Goal: Transaction & Acquisition: Purchase product/service

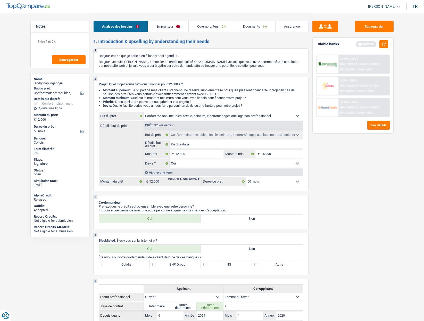
select select "household"
select select "60"
select select "household"
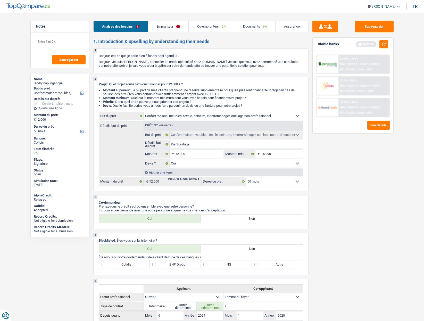
select select "yes"
select select "60"
select select "worker"
select select "housewife"
select select "netSalary"
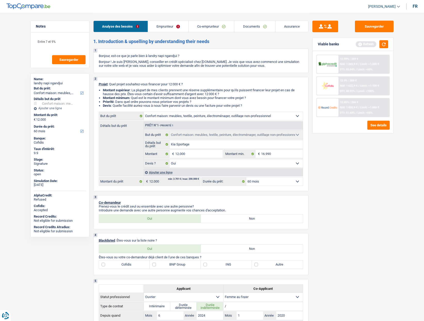
select select "mealVouchers"
select select "familyAllowances"
select select "ownerWithMortgage"
select select "mortgage"
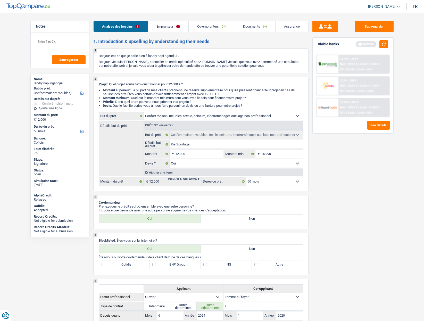
select select "300"
select select "renovationLoan"
select select "120"
select select "household"
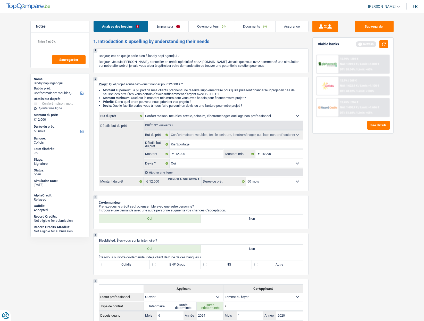
select select "yes"
select select "60"
click at [389, 4] on link "[PERSON_NAME]" at bounding box center [382, 6] width 36 height 9
drag, startPoint x: 365, startPoint y: 47, endPoint x: 241, endPoint y: 30, distance: 125.3
click at [366, 46] on button "SO" at bounding box center [372, 47] width 46 height 10
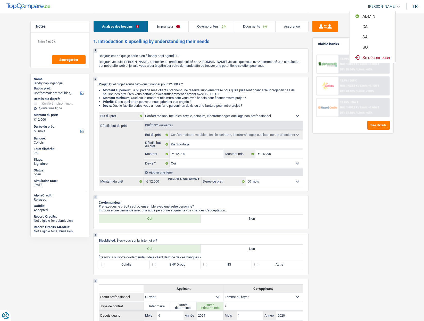
select select "60"
select select "household"
select select "yes"
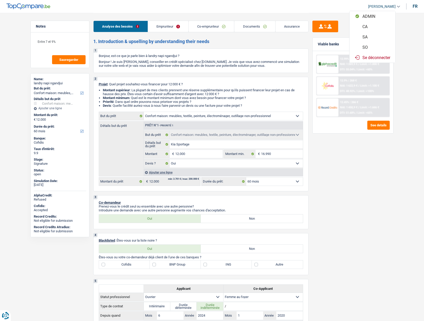
select select "60"
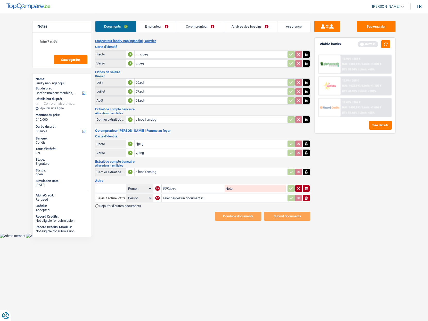
click at [246, 27] on link "Analyse des besoins" at bounding box center [250, 26] width 54 height 11
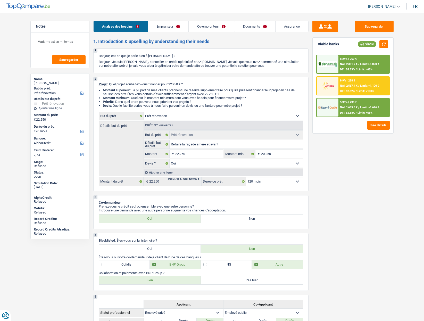
select select "renovation"
select select "120"
select select "alphacredit"
select select "renovation"
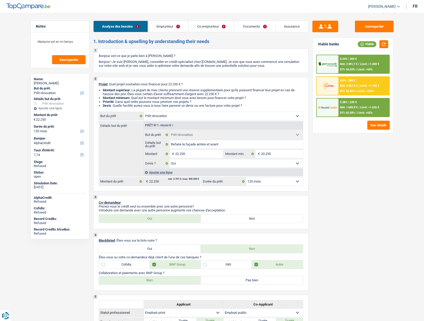
select select "renovation"
select select "yes"
select select "120"
select select "privateEmployee"
select select "publicEmployee"
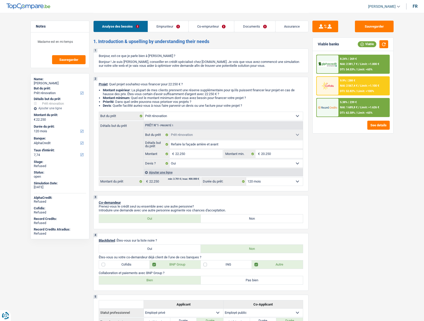
select select "netSalary"
select select "mealVouchers"
select select "netSalary"
select select "familyAllowances"
select select "netSalary"
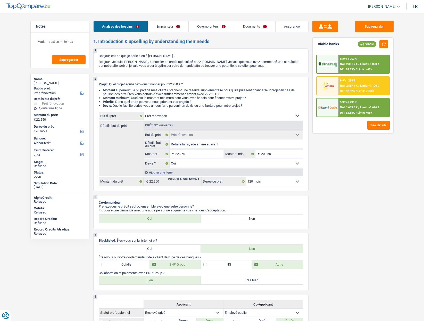
select select "familyAllowances"
select select "mealVouchers"
select select "ownerWithMortgage"
select select "mortgage"
select select "240"
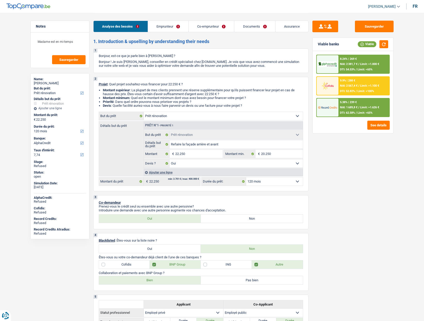
select select "mortgage"
select select "180"
select select "personalLoan"
select select "homeFurnishingOrRelocation"
select select "84"
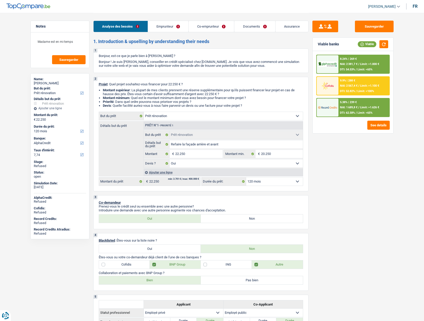
select select "renovation"
select select "yes"
select select "120"
click at [387, 5] on span "[PERSON_NAME]" at bounding box center [382, 6] width 28 height 4
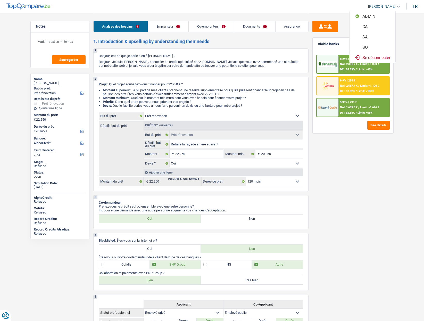
click at [369, 46] on button "SO" at bounding box center [372, 47] width 46 height 10
select select "applicant"
select select "120"
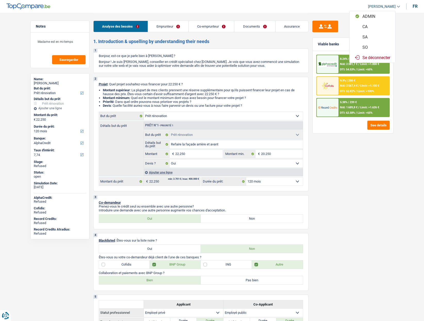
select select "120"
select select "renovation"
select select "yes"
select select "120"
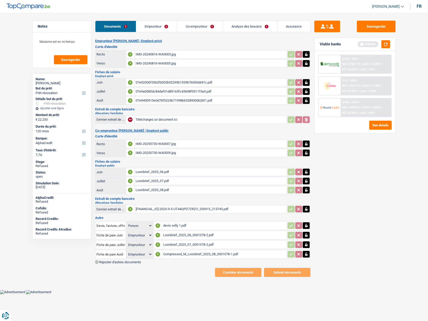
click at [241, 26] on link "Analyse des besoins" at bounding box center [250, 26] width 54 height 11
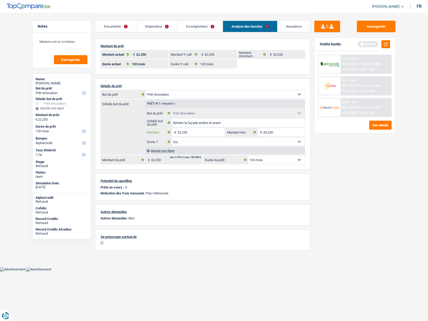
click at [190, 135] on input "22.250" at bounding box center [200, 132] width 47 height 8
type input "15.001"
select select "84"
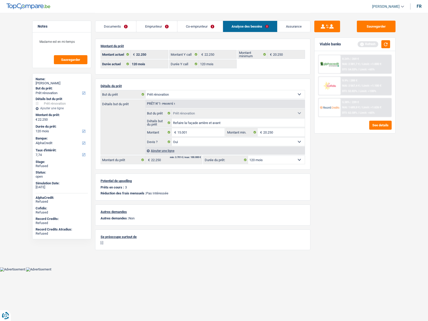
type input "15.001"
select select "84"
type input "15.001"
select select "84"
click at [326, 178] on div "Sauvegarder Viable banks Refresh 8.24% | 269 € NAI: 2 381,7 € / Limit: >1.000 €…" at bounding box center [354, 167] width 89 height 292
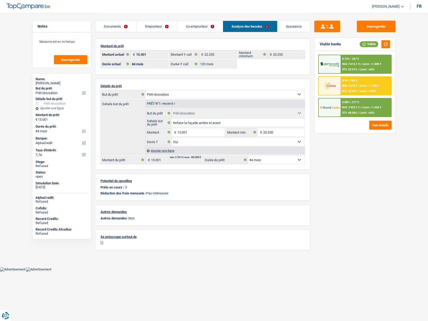
click at [325, 111] on img at bounding box center [329, 108] width 19 height 10
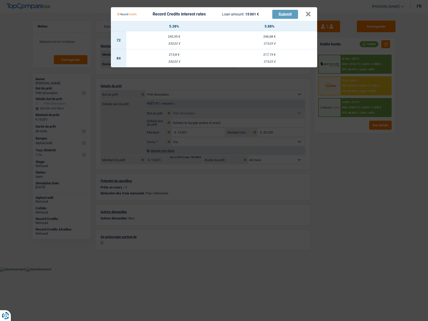
click at [176, 61] on div "330,02 €" at bounding box center [173, 61] width 95 height 3
select select "record credits"
type input "5,38"
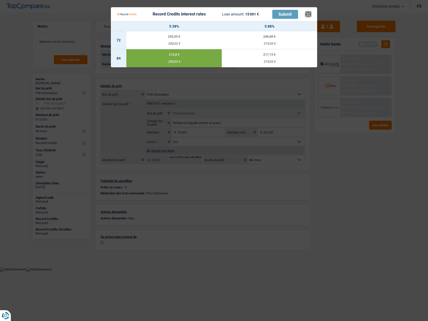
click at [307, 15] on button "×" at bounding box center [307, 14] width 5 height 5
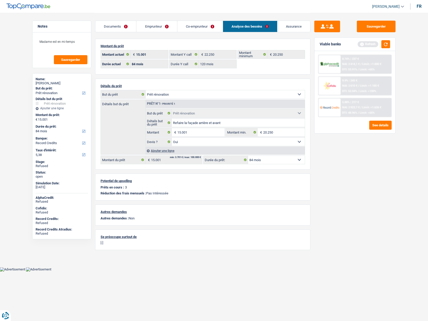
click at [286, 24] on link "Assurance" at bounding box center [293, 26] width 33 height 11
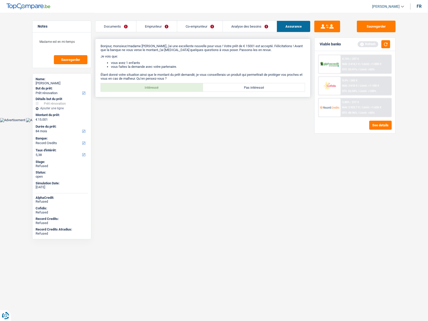
click at [178, 88] on label "Intéressé" at bounding box center [152, 87] width 102 height 8
click at [178, 88] on input "Intéressé" at bounding box center [152, 87] width 102 height 8
radio input "true"
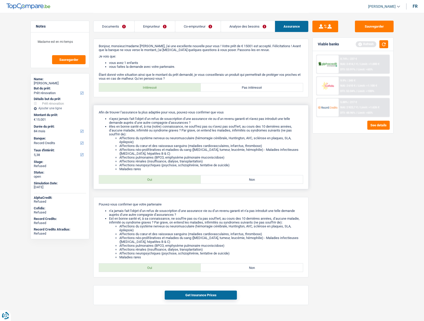
click at [145, 175] on div "Afin de trouver l’assurance la plus adaptée pour vous, pouvez-vous confirmer qu…" at bounding box center [200, 147] width 215 height 84
click at [142, 183] on label "Oui" at bounding box center [150, 179] width 102 height 8
click at [142, 183] on input "Oui" at bounding box center [150, 179] width 102 height 8
radio input "true"
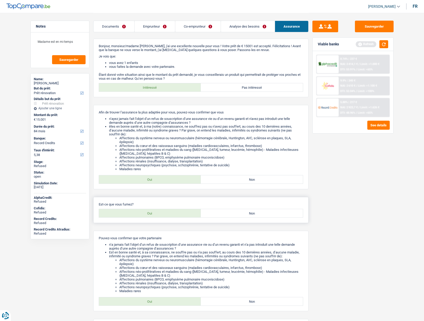
click at [147, 213] on label "Oui" at bounding box center [150, 213] width 102 height 8
click at [147, 213] on input "Oui" at bounding box center [150, 213] width 102 height 8
radio input "true"
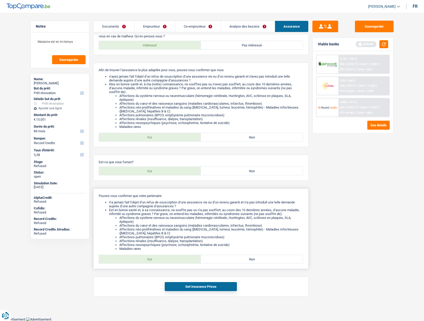
click at [173, 261] on label "Oui" at bounding box center [150, 259] width 102 height 8
click at [173, 261] on input "Oui" at bounding box center [150, 259] width 102 height 8
radio input "true"
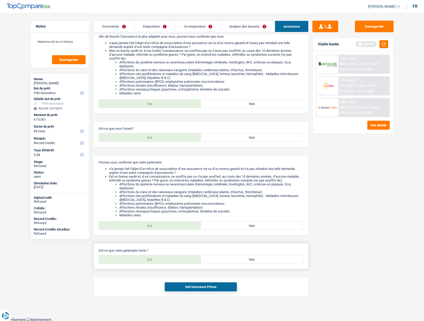
scroll to position [76, 0]
click at [163, 261] on label "Oui" at bounding box center [150, 259] width 102 height 8
click at [163, 261] on input "Oui" at bounding box center [150, 259] width 102 height 8
radio input "true"
click at [190, 287] on button "Get Insurance Prices" at bounding box center [201, 286] width 72 height 9
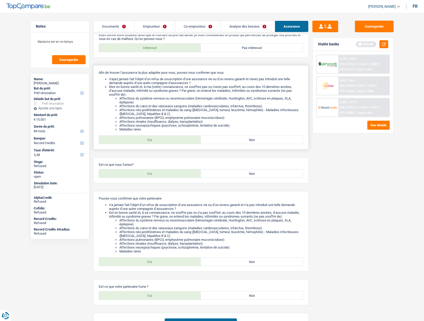
scroll to position [0, 0]
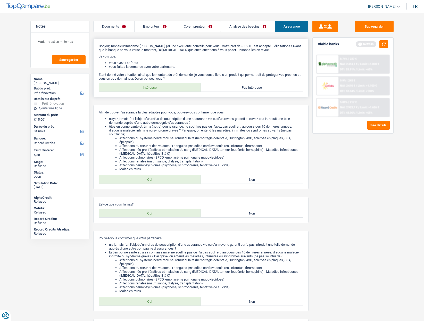
click at [249, 85] on label "Pas intéressé" at bounding box center [252, 87] width 102 height 8
click at [249, 85] on input "Pas intéressé" at bounding box center [252, 87] width 102 height 8
radio input "true"
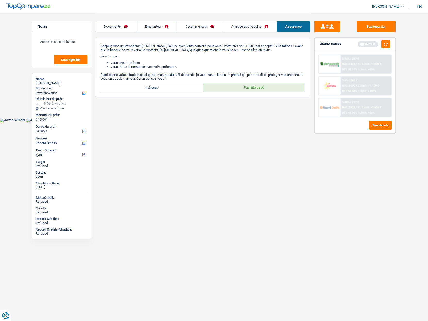
click at [129, 27] on link "Documents" at bounding box center [115, 26] width 41 height 11
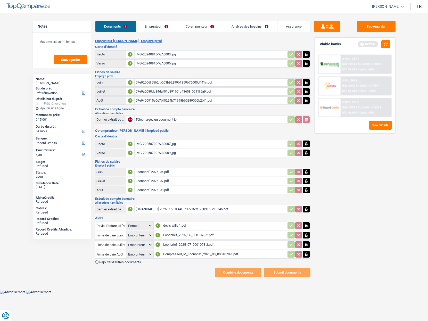
click at [157, 23] on link "Emprunteur" at bounding box center [156, 26] width 41 height 11
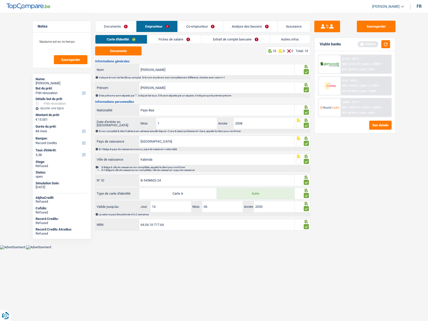
click at [181, 39] on link "Fiches de salaire" at bounding box center [174, 39] width 54 height 9
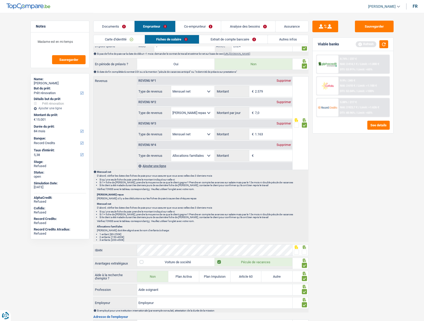
scroll to position [309, 0]
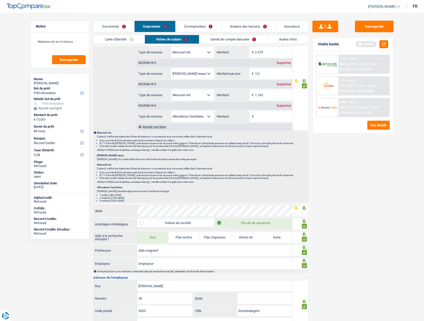
click at [304, 213] on span at bounding box center [304, 212] width 5 height 5
click at [0, 0] on input "radio" at bounding box center [0, 0] width 0 height 0
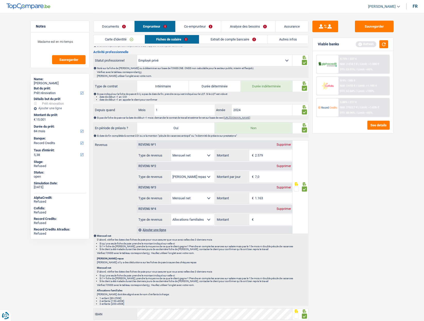
click at [219, 37] on link "Extrait de compte bancaire" at bounding box center [233, 39] width 68 height 9
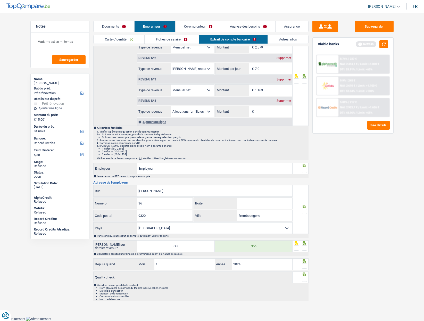
scroll to position [44, 0]
click at [304, 82] on span at bounding box center [304, 81] width 5 height 5
click at [0, 0] on input "radio" at bounding box center [0, 0] width 0 height 0
click at [304, 171] on span at bounding box center [304, 170] width 5 height 5
click at [0, 0] on input "radio" at bounding box center [0, 0] width 0 height 0
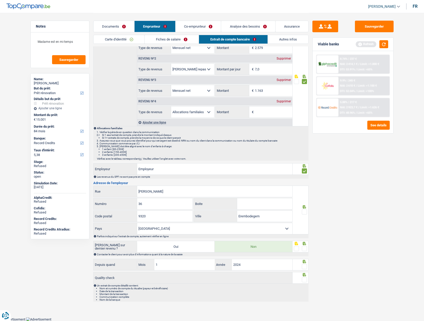
click at [304, 213] on span at bounding box center [304, 211] width 5 height 5
click at [0, 0] on input "radio" at bounding box center [0, 0] width 0 height 0
click at [304, 249] on span at bounding box center [304, 248] width 5 height 5
click at [0, 0] on input "radio" at bounding box center [0, 0] width 0 height 0
click at [304, 267] on span at bounding box center [304, 266] width 5 height 5
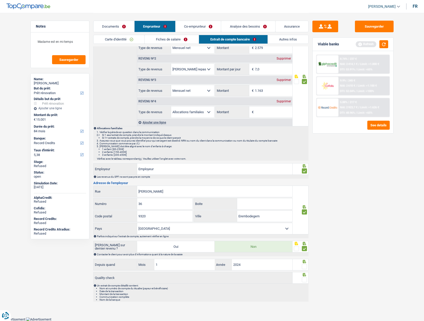
click at [0, 0] on input "radio" at bounding box center [0, 0] width 0 height 0
click at [306, 280] on span at bounding box center [304, 279] width 5 height 5
click at [0, 0] on input "radio" at bounding box center [0, 0] width 0 height 0
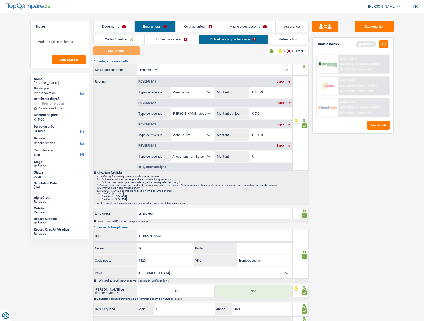
click at [196, 28] on link "Co-emprunteur" at bounding box center [197, 26] width 45 height 11
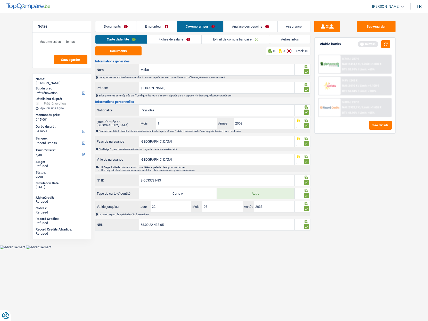
click at [165, 37] on link "Fiches de salaire" at bounding box center [174, 39] width 54 height 9
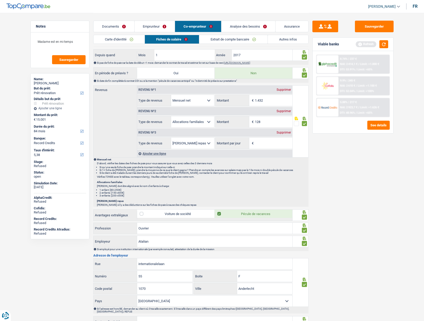
scroll to position [276, 0]
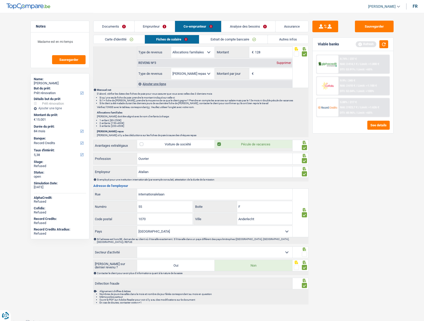
click at [153, 24] on link "Emprunteur" at bounding box center [155, 26] width 40 height 11
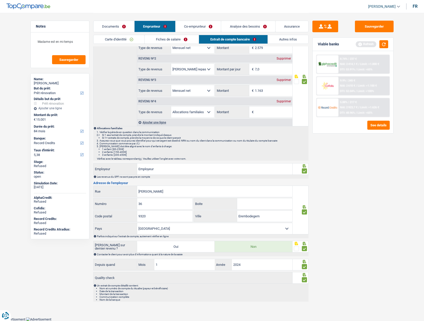
click at [118, 25] on link "Documents" at bounding box center [114, 26] width 41 height 11
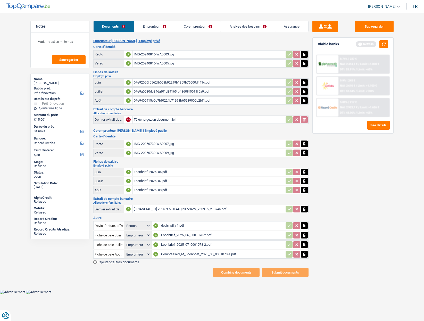
scroll to position [0, 0]
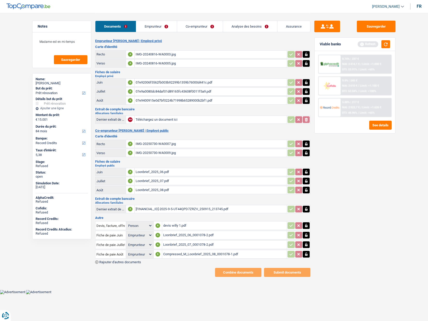
click at [154, 28] on link "Emprunteur" at bounding box center [156, 26] width 41 height 11
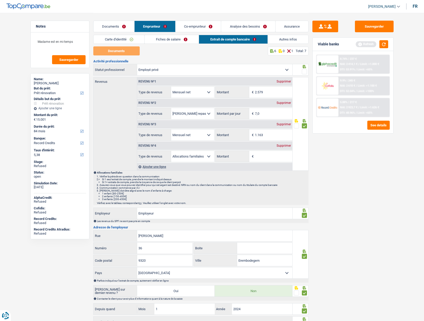
click at [305, 72] on span at bounding box center [304, 71] width 5 height 5
click at [0, 0] on input "radio" at bounding box center [0, 0] width 0 height 0
click at [114, 24] on link "Documents" at bounding box center [114, 26] width 41 height 11
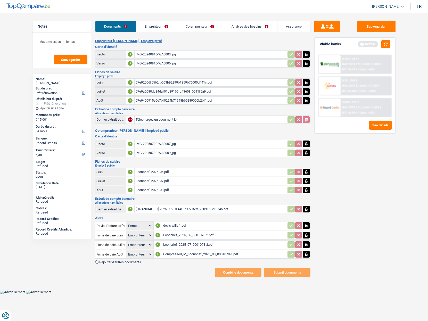
click at [143, 17] on div "Documents Emprunteur Co-emprunteur Analyse des besoins Assurance" at bounding box center [202, 24] width 215 height 22
click at [148, 21] on link "Emprunteur" at bounding box center [156, 26] width 41 height 11
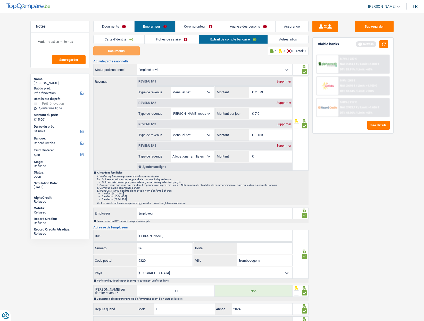
click at [195, 25] on link "Co-emprunteur" at bounding box center [197, 26] width 45 height 11
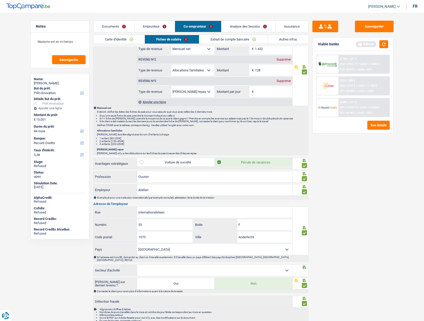
scroll to position [276, 0]
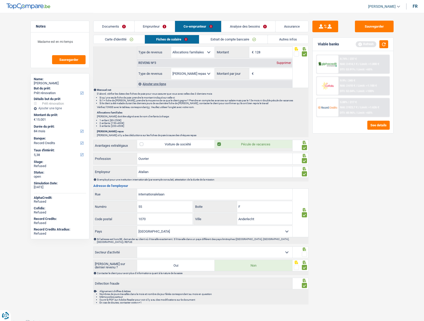
click at [307, 253] on div at bounding box center [300, 252] width 16 height 12
click at [304, 252] on span at bounding box center [304, 253] width 5 height 5
click at [0, 0] on input "radio" at bounding box center [0, 0] width 0 height 0
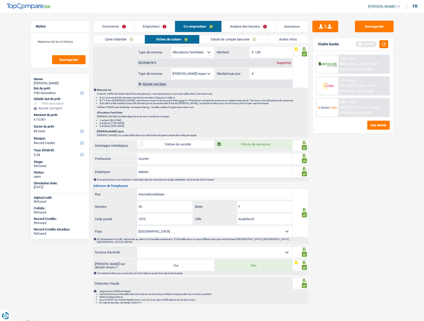
click at [114, 25] on link "Documents" at bounding box center [114, 26] width 41 height 11
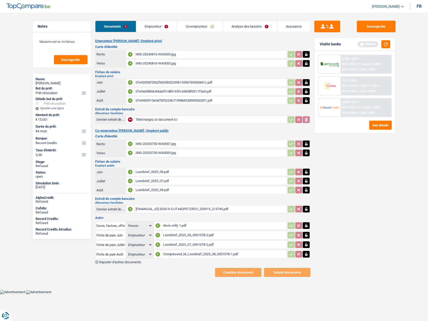
click at [149, 22] on link "Emprunteur" at bounding box center [156, 26] width 41 height 11
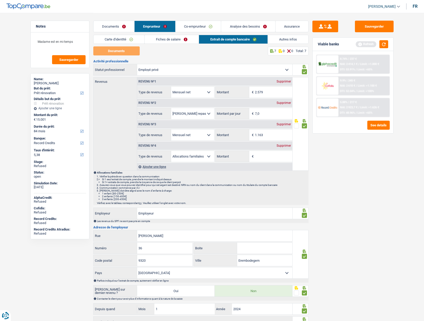
click at [190, 26] on link "Co-emprunteur" at bounding box center [197, 26] width 45 height 11
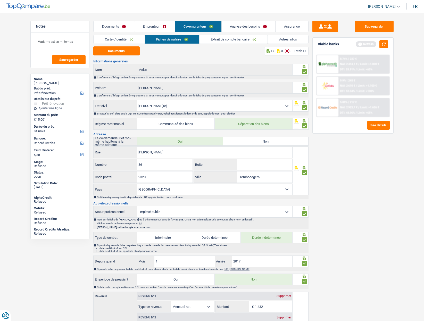
click at [238, 27] on link "Analyse des besoins" at bounding box center [249, 26] width 54 height 11
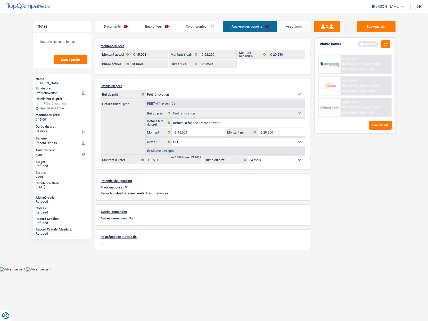
click at [117, 25] on link "Documents" at bounding box center [115, 26] width 41 height 11
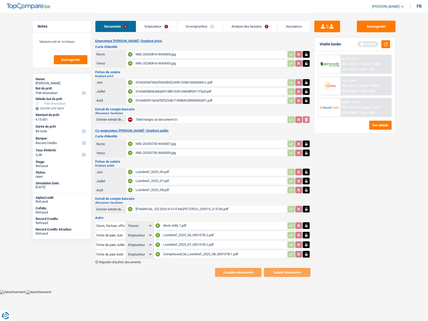
click at [155, 28] on link "Emprunteur" at bounding box center [156, 26] width 41 height 11
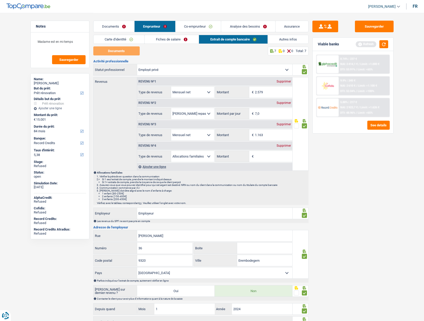
click at [165, 38] on link "Fiches de salaire" at bounding box center [172, 39] width 54 height 9
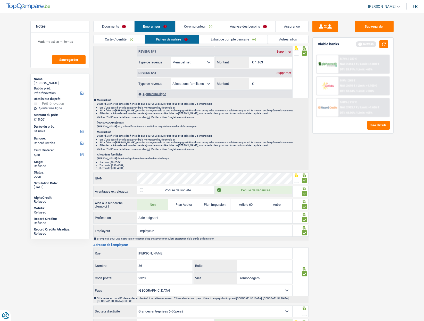
scroll to position [401, 0]
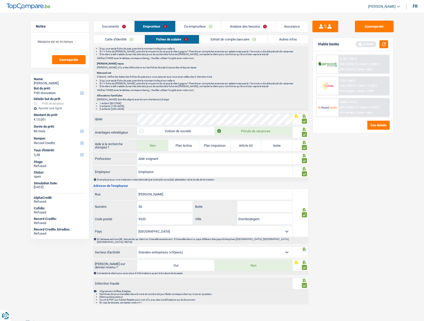
click at [306, 252] on span at bounding box center [304, 253] width 5 height 5
click at [0, 0] on input "radio" at bounding box center [0, 0] width 0 height 0
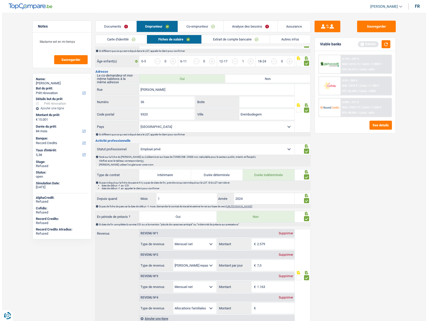
scroll to position [0, 0]
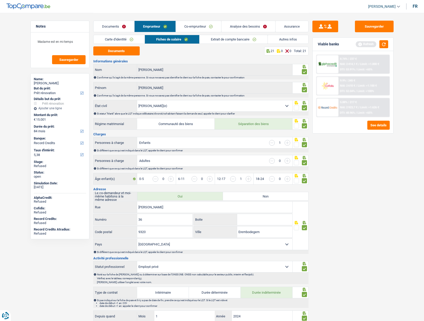
click at [105, 29] on link "Documents" at bounding box center [114, 26] width 41 height 11
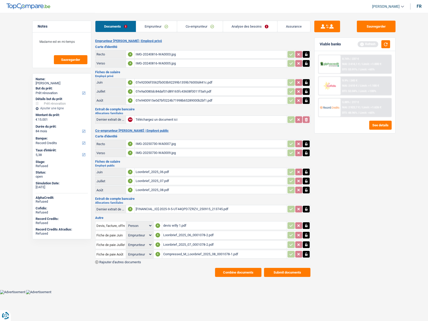
click at [240, 273] on button "Combine documents" at bounding box center [238, 272] width 46 height 9
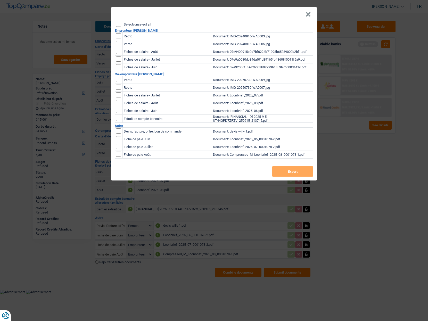
click at [140, 26] on div "Select/unselect all" at bounding box center [214, 24] width 197 height 5
click at [138, 24] on label "Select/unselect all" at bounding box center [137, 24] width 27 height 3
click at [121, 24] on input "Select/unselect all" at bounding box center [118, 24] width 5 height 5
checkbox input "true"
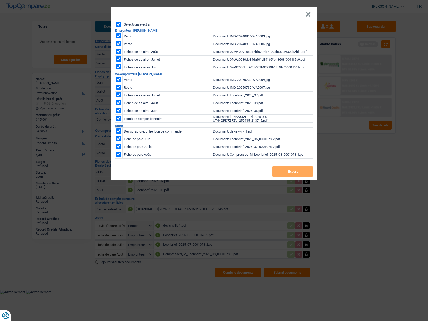
checkbox input "true"
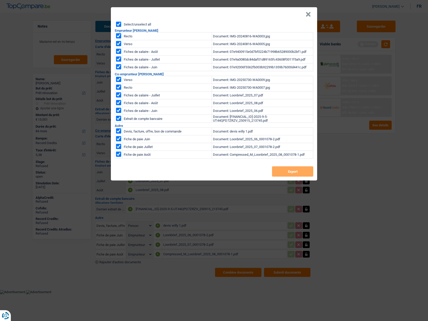
checkbox input "true"
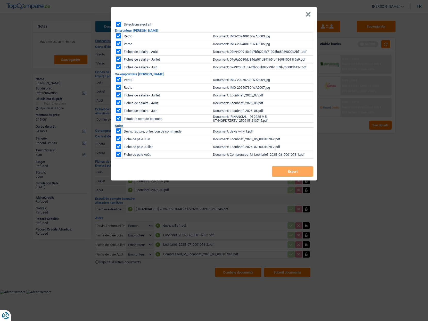
checkbox input "true"
click at [288, 177] on div "Select/unselect all Emprunteur Hugo Gustave Recto Document: IMG-20240816-WA0003…" at bounding box center [214, 101] width 206 height 159
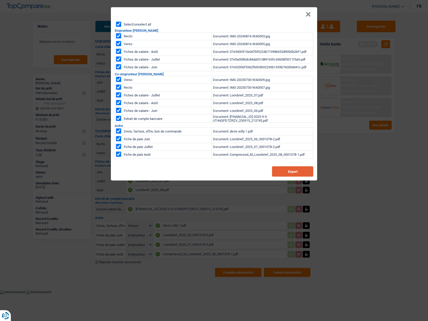
click at [284, 173] on button "Export" at bounding box center [292, 171] width 41 height 10
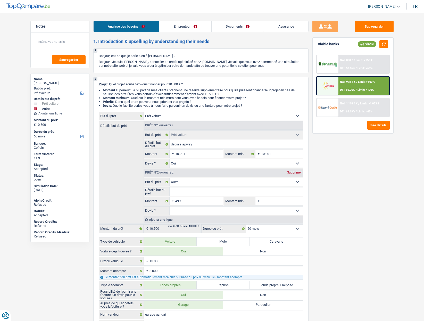
select select "car"
select select "other"
select select "60"
select select "car"
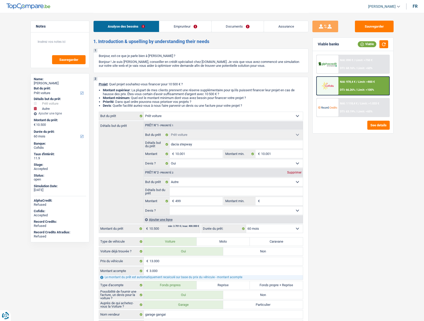
select select "car"
select select "yes"
select select "other"
select select "60"
select select "publicEmployee"
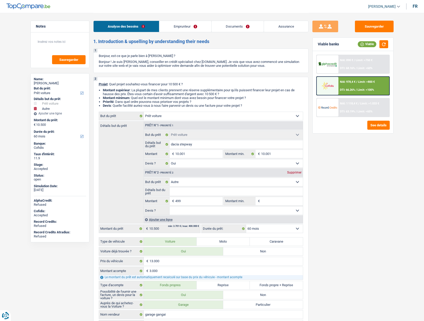
select select "netSalary"
select select "mealVouchers"
select select "mutualityIndemnity"
select select "rents"
select select "personalLoan"
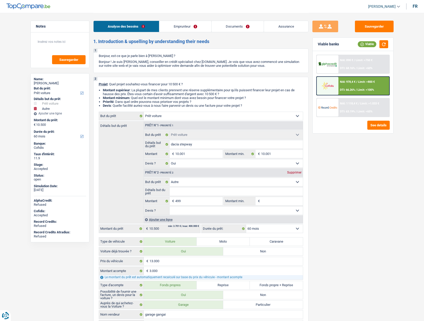
select select "other"
select select "120"
select select "cardOrCredit"
select select "car"
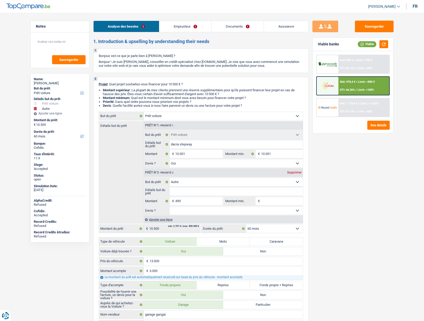
select select "yes"
select select "other"
select select "60"
click at [376, 7] on span "[PERSON_NAME]" at bounding box center [382, 6] width 28 height 4
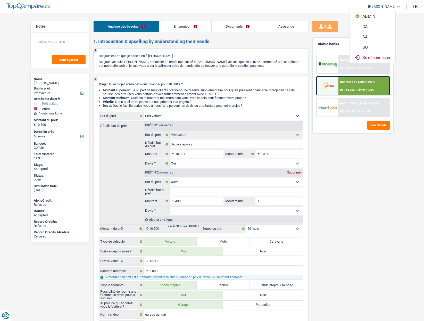
click at [364, 46] on button "SO" at bounding box center [372, 47] width 46 height 10
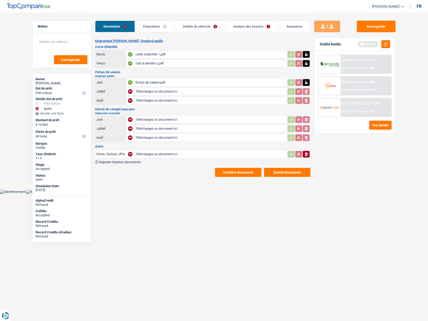
click at [229, 25] on link "Analyse des besoins" at bounding box center [251, 26] width 53 height 11
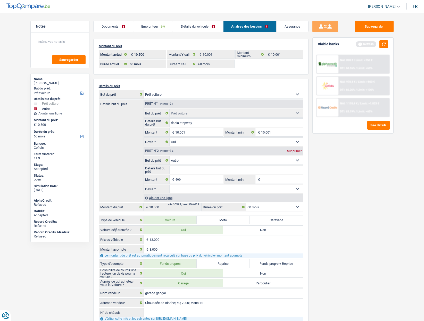
click at [122, 24] on link "Documents" at bounding box center [114, 26] width 40 height 11
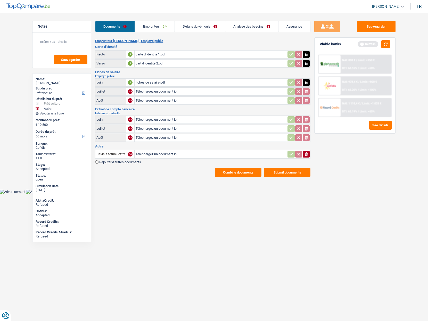
drag, startPoint x: 151, startPoint y: 26, endPoint x: 155, endPoint y: 26, distance: 4.4
click at [152, 26] on link "Emprunteur" at bounding box center [154, 26] width 39 height 11
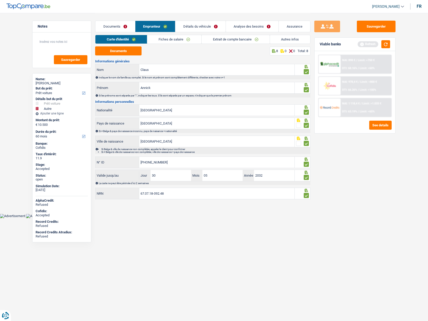
click at [195, 28] on link "Détails du véhicule" at bounding box center [200, 26] width 50 height 11
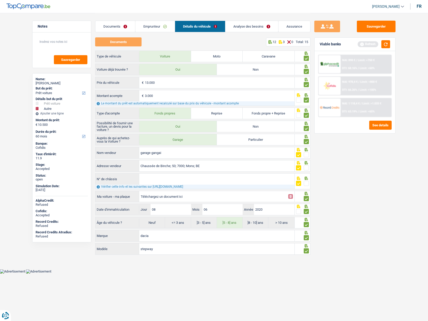
click at [111, 28] on link "Documents" at bounding box center [115, 26] width 40 height 11
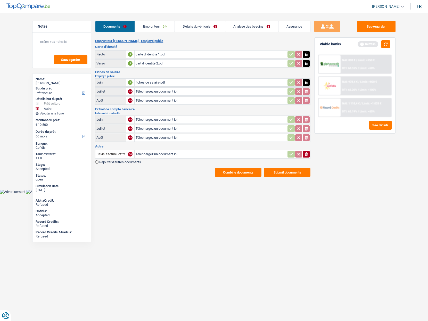
click at [146, 28] on link "Emprunteur" at bounding box center [154, 26] width 39 height 11
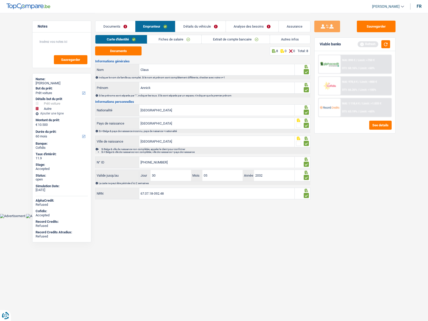
click at [194, 26] on link "Détails du véhicule" at bounding box center [200, 26] width 50 height 11
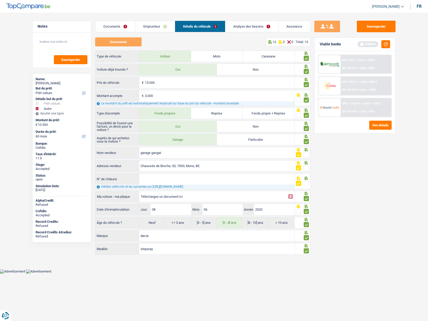
click at [230, 24] on link "Analyse des besoins" at bounding box center [251, 26] width 53 height 11
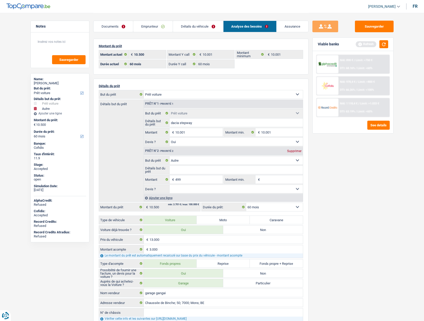
click at [293, 29] on link "Assurance" at bounding box center [292, 26] width 32 height 11
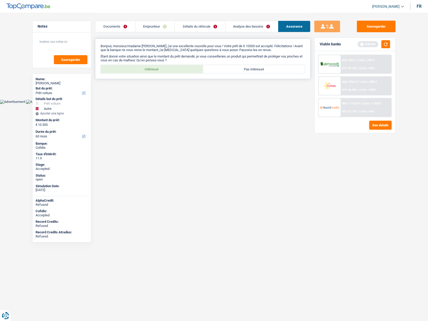
click at [173, 68] on label "Intéressé" at bounding box center [152, 69] width 102 height 8
click at [173, 68] on input "Intéressé" at bounding box center [152, 69] width 102 height 8
radio input "true"
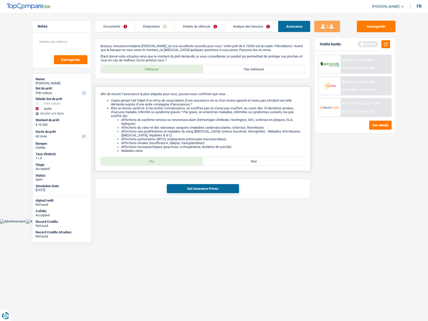
click at [154, 162] on label "Oui" at bounding box center [152, 161] width 102 height 8
click at [154, 162] on input "Oui" at bounding box center [152, 161] width 102 height 8
radio input "true"
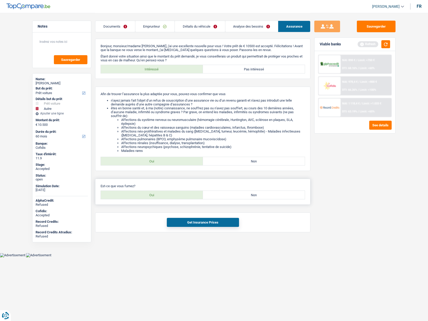
click at [168, 193] on label "Oui" at bounding box center [152, 195] width 102 height 8
click at [168, 193] on input "Oui" at bounding box center [152, 195] width 102 height 8
radio input "true"
click at [187, 226] on button "Get Insurance Prices" at bounding box center [203, 222] width 72 height 9
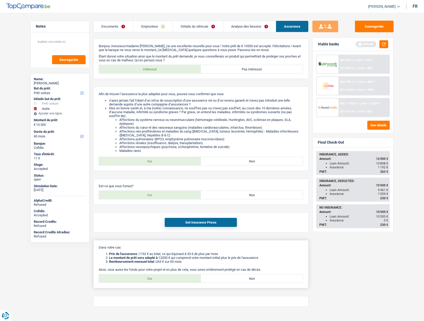
click at [160, 277] on label "Oui" at bounding box center [150, 278] width 102 height 8
click at [160, 277] on input "Oui" at bounding box center [150, 278] width 102 height 8
radio input "true"
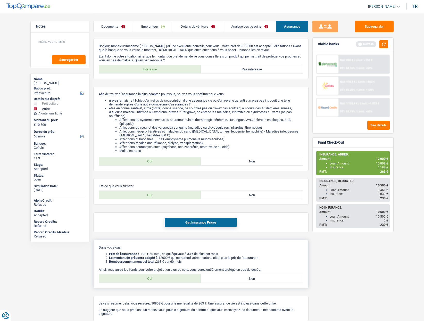
click at [170, 255] on li "Prix de l'assurance : 1192 € au total, ce qui équivaut à 33 € de plus par mois" at bounding box center [206, 254] width 194 height 4
click at [119, 26] on link "Documents" at bounding box center [113, 26] width 39 height 11
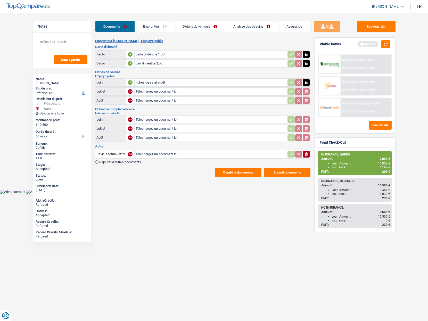
click at [393, 3] on link "[PERSON_NAME]" at bounding box center [386, 6] width 36 height 9
click at [374, 17] on button "ADMIN" at bounding box center [376, 16] width 46 height 10
select select "car"
select select "yes"
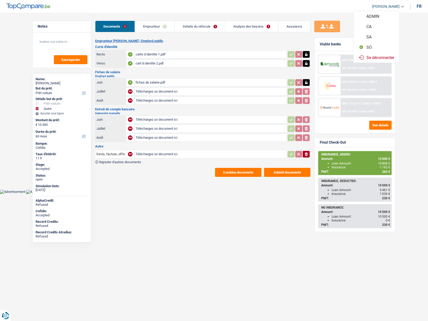
select select "other"
select select "60"
select select "publicEmployee"
select select "netSalary"
select select "mealVouchers"
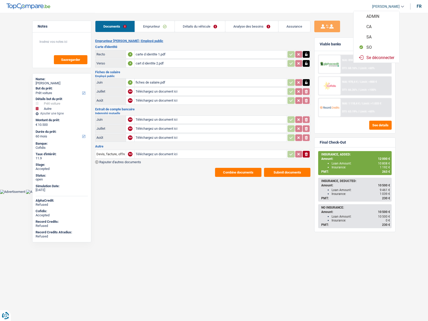
select select "mutualityIndemnity"
select select "rents"
select select "personalLoan"
select select "other"
select select "120"
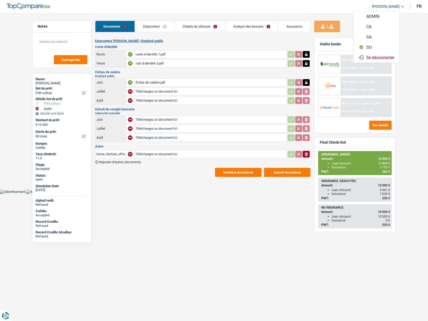
select select "cardOrCredit"
select select "car"
select select "yes"
select select "other"
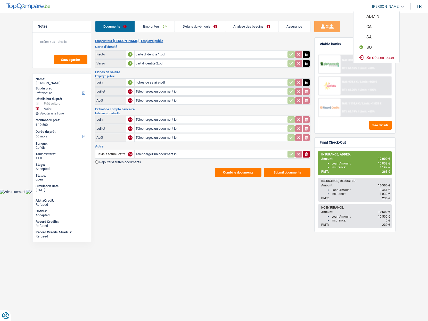
select select "60"
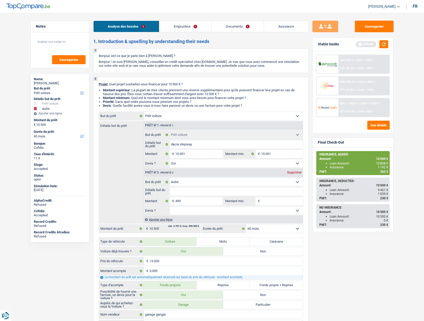
click at [228, 27] on link "Documents" at bounding box center [238, 26] width 52 height 11
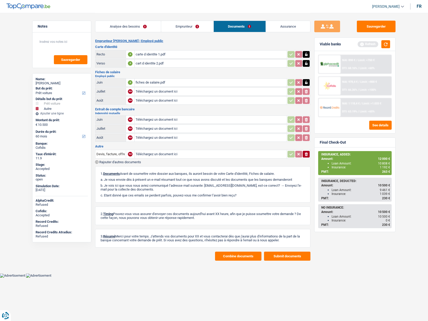
click at [232, 257] on button "Combine documents" at bounding box center [238, 255] width 46 height 9
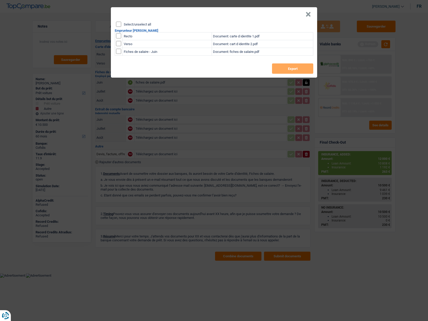
click at [134, 24] on label "Select/unselect all" at bounding box center [137, 24] width 27 height 3
click at [121, 24] on input "Select/unselect all" at bounding box center [118, 24] width 5 height 5
checkbox input "true"
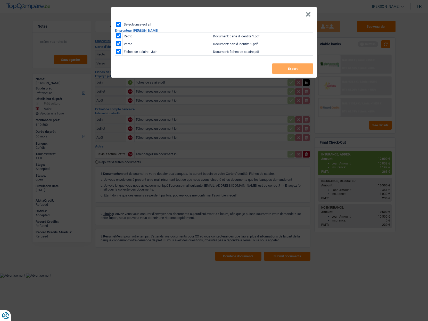
checkbox input "true"
click at [278, 70] on button "Export" at bounding box center [292, 68] width 41 height 10
click at [256, 9] on header "×" at bounding box center [214, 14] width 206 height 14
click at [309, 14] on button "×" at bounding box center [307, 14] width 5 height 5
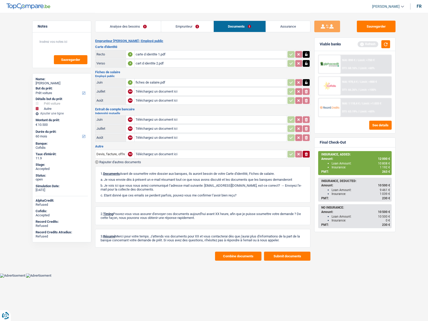
click at [182, 27] on link "Emprunteur" at bounding box center [187, 26] width 52 height 11
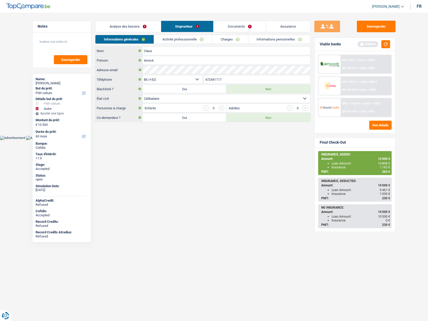
click at [181, 41] on link "Activité professionnelle" at bounding box center [183, 39] width 58 height 9
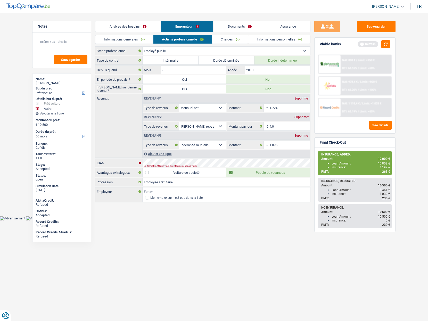
click at [181, 165] on div "Le format IBAN que vous avez fourni n’est pas valide" at bounding box center [218, 166] width 149 height 2
click at [133, 161] on div "IBAN" at bounding box center [202, 163] width 215 height 8
click at [238, 30] on link "Documents" at bounding box center [239, 26] width 52 height 11
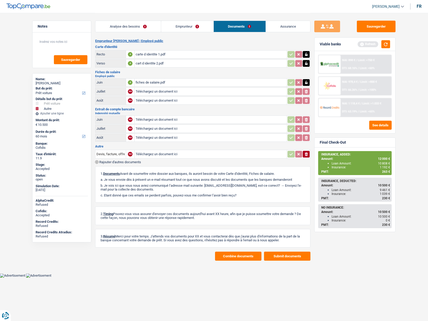
click at [181, 26] on link "Emprunteur" at bounding box center [187, 26] width 52 height 11
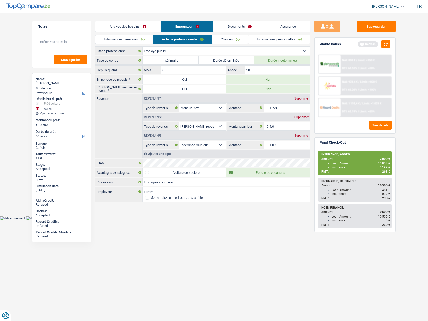
click at [233, 39] on link "Charges" at bounding box center [230, 39] width 36 height 9
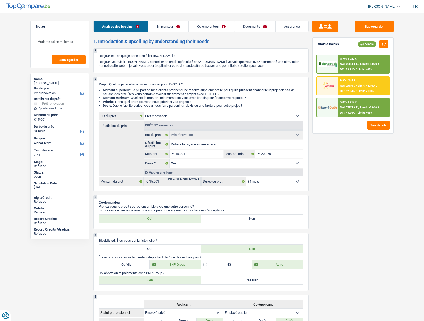
select select "renovation"
select select "84"
select select "alphacredit"
select select "renovation"
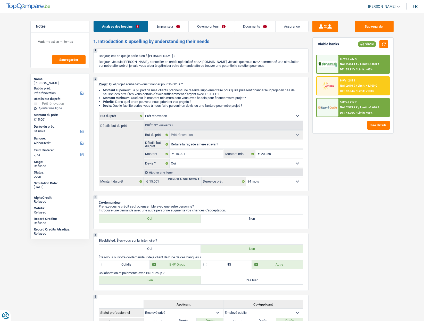
select select "renovation"
select select "yes"
select select "84"
select select "privateEmployee"
select select "publicEmployee"
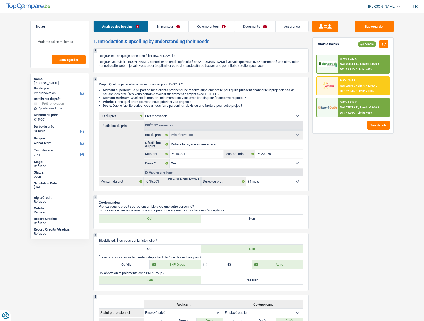
select select "netSalary"
select select "mealVouchers"
select select "netSalary"
select select "familyAllowances"
select select "netSalary"
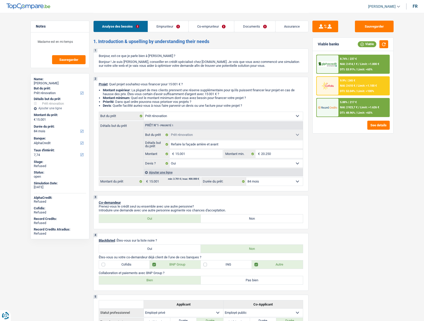
select select "familyAllowances"
select select "mealVouchers"
select select "ownerWithMortgage"
select select "mortgage"
select select "240"
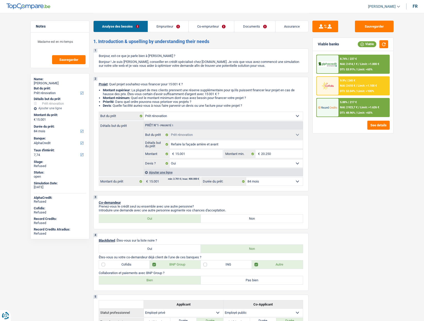
select select "mortgage"
select select "180"
select select "personalLoan"
select select "homeFurnishingOrRelocation"
select select "84"
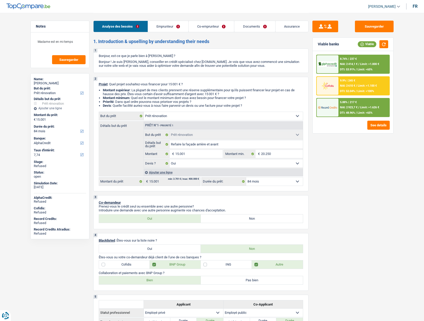
select select "renovation"
select select "yes"
select select "84"
click at [377, 6] on span "[PERSON_NAME]" at bounding box center [382, 6] width 28 height 4
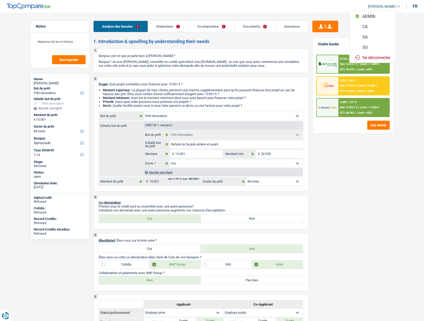
click at [371, 47] on button "SO" at bounding box center [372, 47] width 46 height 10
select select "applicant"
select select "84"
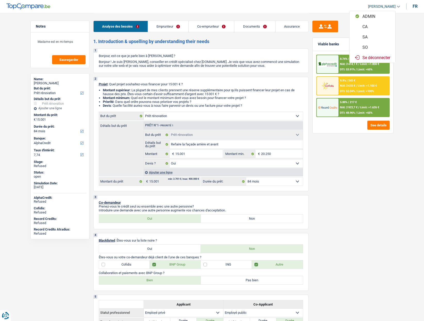
select select "120"
select select "renovation"
select select "yes"
select select "84"
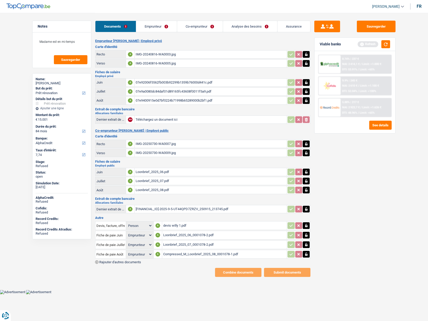
click at [239, 26] on link "Analyse des besoins" at bounding box center [250, 26] width 54 height 11
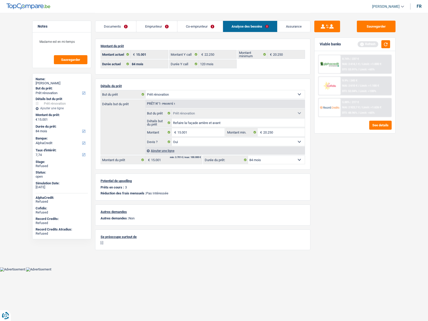
drag, startPoint x: 154, startPoint y: 23, endPoint x: 137, endPoint y: 23, distance: 17.0
click at [153, 23] on link "Emprunteur" at bounding box center [156, 26] width 40 height 11
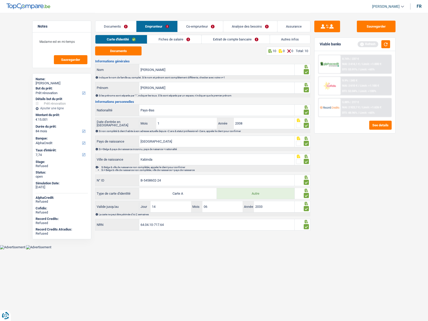
click at [116, 23] on link "Documents" at bounding box center [115, 26] width 41 height 11
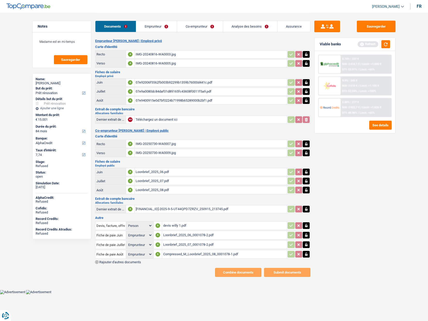
click at [173, 224] on div "devis willy 1.pdf" at bounding box center [224, 226] width 123 height 8
click at [41, 82] on div "Hugo Gustave" at bounding box center [62, 83] width 52 height 4
copy div "Hugo Gustave"
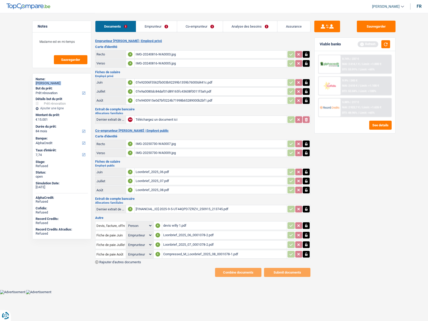
click at [242, 29] on link "Analyse des besoins" at bounding box center [250, 26] width 54 height 11
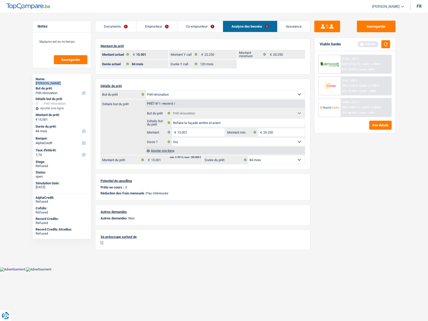
click at [158, 27] on link "Emprunteur" at bounding box center [156, 26] width 40 height 11
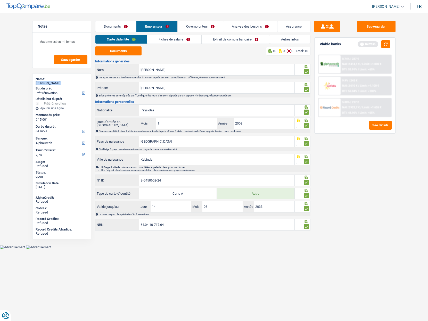
click at [286, 40] on link "Autres infos" at bounding box center [290, 39] width 40 height 9
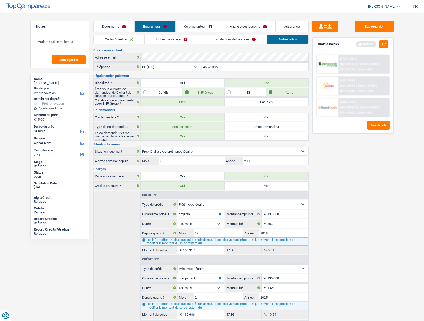
click at [220, 64] on input "466223858" at bounding box center [255, 67] width 106 height 8
click at [291, 25] on link "Assurance" at bounding box center [291, 26] width 33 height 11
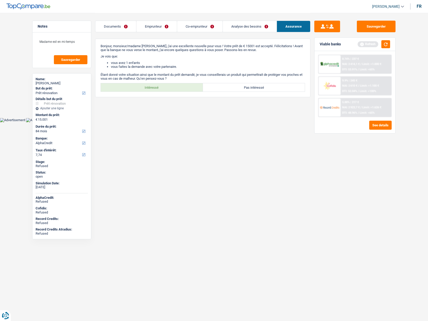
click at [123, 24] on link "Documents" at bounding box center [115, 26] width 41 height 11
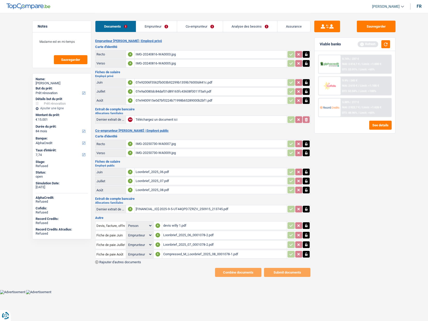
click at [386, 6] on span "[PERSON_NAME]" at bounding box center [386, 6] width 28 height 4
click at [384, 16] on button "ADMIN" at bounding box center [376, 16] width 46 height 10
select select "renovation"
select select "yes"
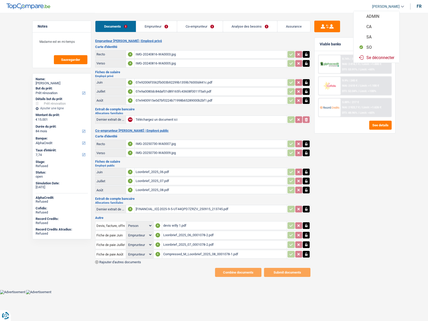
select select "84"
select select "privateEmployee"
select select "publicEmployee"
select select "netSalary"
select select "mealVouchers"
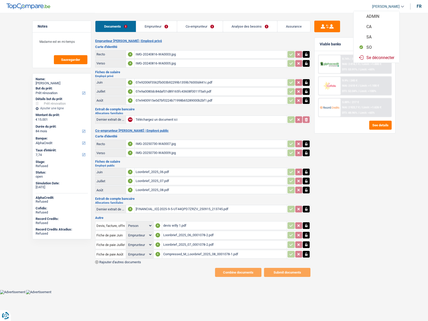
select select "netSalary"
select select "familyAllowances"
select select "netSalary"
select select "familyAllowances"
select select "mealVouchers"
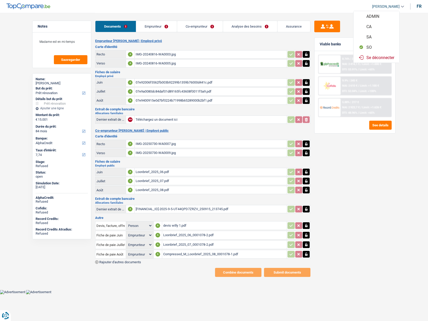
select select "ownerWithMortgage"
select select "mortgage"
select select "240"
select select "mortgage"
select select "180"
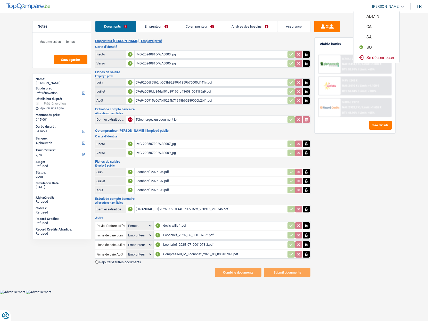
select select "personalLoan"
select select "homeFurnishingOrRelocation"
select select "84"
select select "renovation"
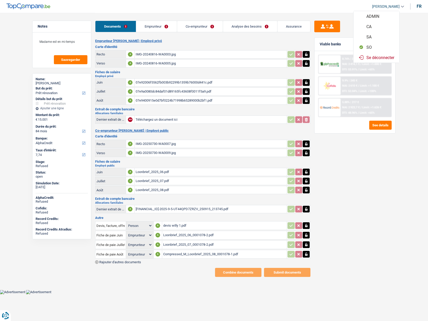
select select "yes"
select select "84"
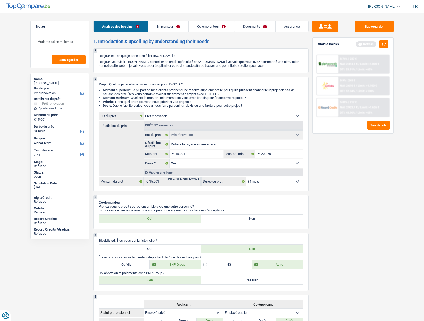
click at [155, 27] on link "Emprunteur" at bounding box center [168, 26] width 40 height 11
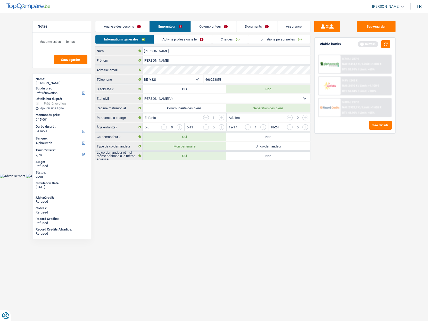
click at [254, 25] on link "Documents" at bounding box center [256, 26] width 41 height 11
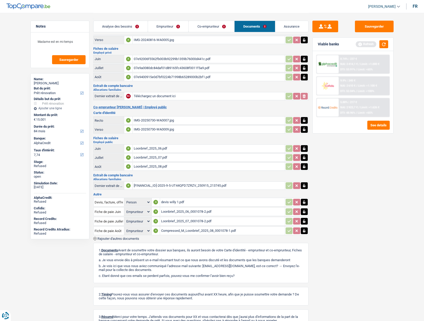
scroll to position [60, 0]
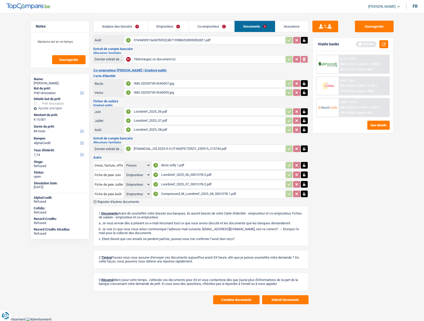
click at [232, 297] on button "Combine documents" at bounding box center [236, 299] width 46 height 9
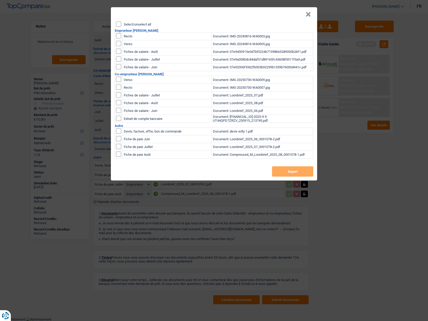
click at [124, 25] on label "Select/unselect all" at bounding box center [137, 24] width 27 height 3
click at [121, 25] on input "Select/unselect all" at bounding box center [118, 24] width 5 height 5
checkbox input "true"
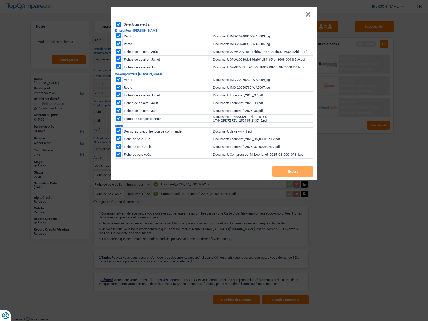
checkbox input "true"
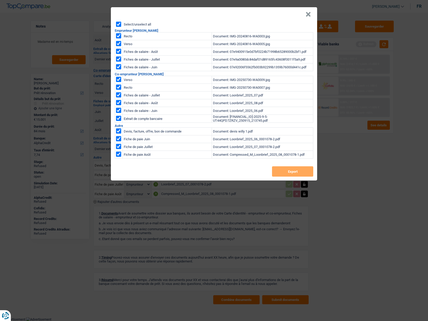
checkbox input "true"
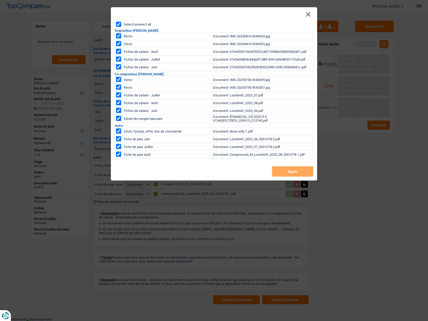
checkbox input "true"
click at [296, 173] on button "Export" at bounding box center [292, 171] width 41 height 10
click at [307, 13] on button "×" at bounding box center [307, 14] width 5 height 5
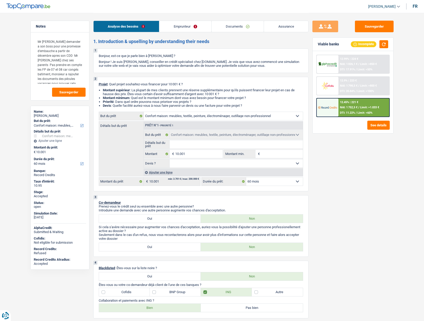
select select "household"
select select "60"
select select "household"
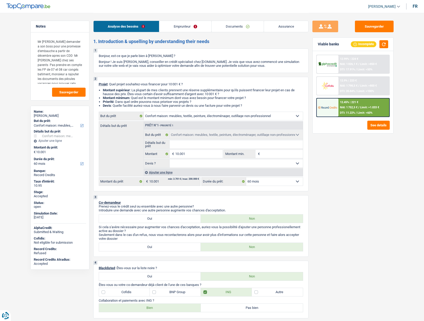
select select "60"
select select "worker"
select select "netSalary"
select select "mealVouchers"
select select "liveWithParents"
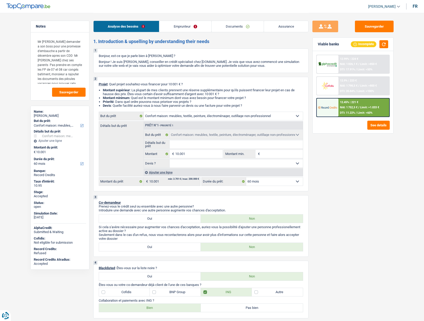
select select "household"
select select "60"
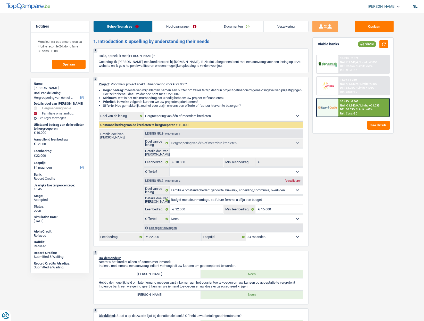
select select "refinancing"
select select "familyEvent"
select select "84"
select select "refinancing"
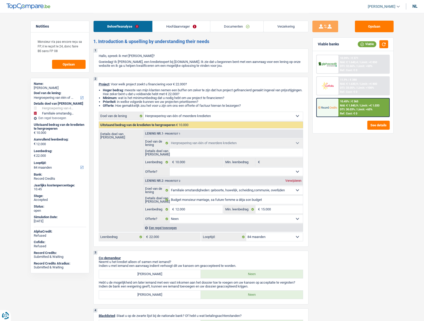
select select "refinancing"
select select "familyEvent"
select select "false"
select select "84"
select select "worker"
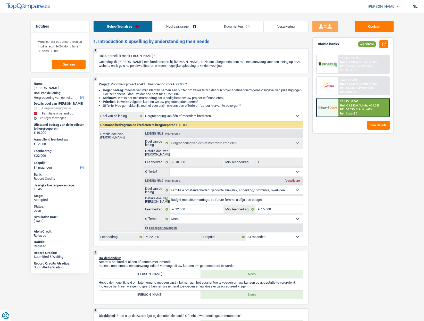
select select "netSalary"
select select "rents"
select select "cardOrCredit"
select select "refinancing"
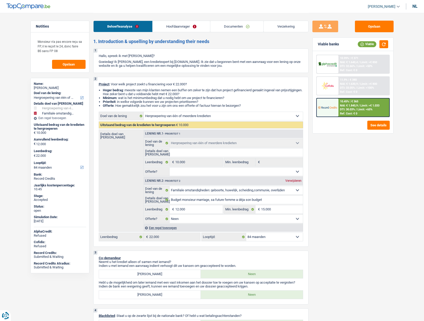
select select "familyEvent"
select select "false"
select select "84"
click at [377, 3] on link "[PERSON_NAME]" at bounding box center [382, 6] width 36 height 9
click at [370, 46] on button "SO" at bounding box center [375, 47] width 41 height 10
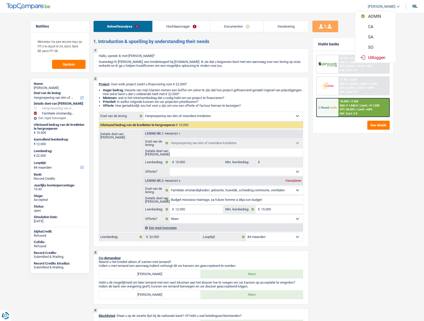
select select "84"
select select "120"
select select "refinancing"
select select "familyEvent"
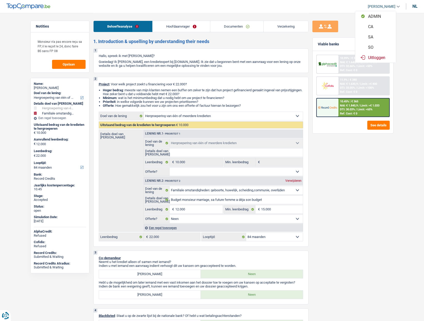
select select "false"
select select "84"
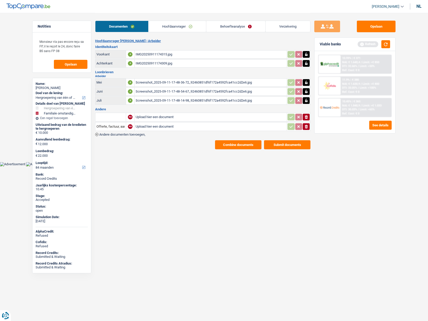
click at [225, 29] on link "Behoefteanalyse" at bounding box center [235, 26] width 59 height 11
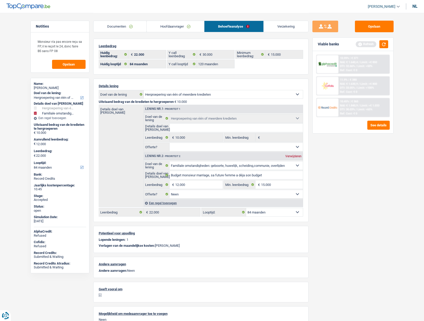
click at [415, 7] on div "nl" at bounding box center [414, 6] width 5 height 5
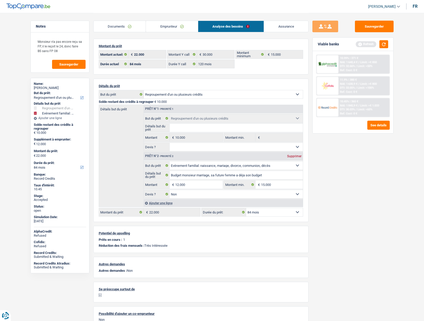
click at [113, 27] on link "Documents" at bounding box center [120, 26] width 52 height 11
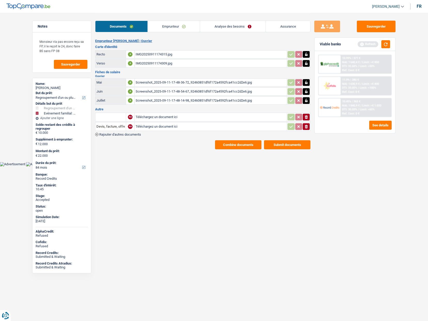
click at [235, 145] on button "Combine documents" at bounding box center [238, 144] width 46 height 9
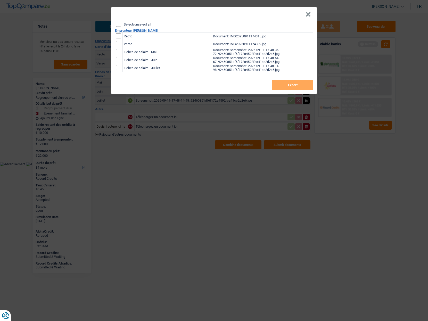
click at [129, 23] on label "Select/unselect all" at bounding box center [137, 24] width 27 height 3
click at [121, 23] on input "Select/unselect all" at bounding box center [118, 24] width 5 height 5
checkbox input "true"
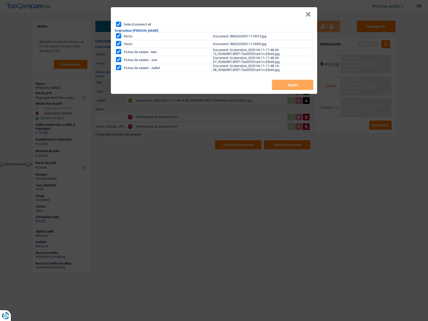
checkbox input "true"
click at [293, 87] on button "Export" at bounding box center [292, 85] width 41 height 10
click at [309, 13] on button "×" at bounding box center [307, 14] width 5 height 5
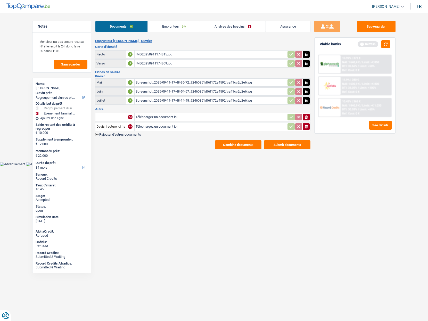
click at [224, 24] on link "Analyse des besoins" at bounding box center [232, 26] width 65 height 11
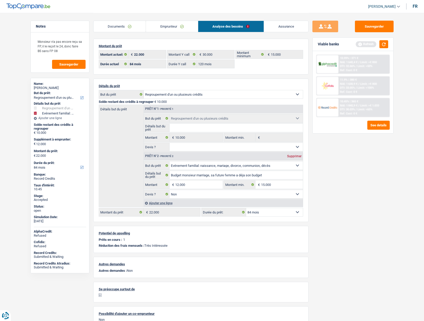
click at [278, 27] on link "Assurance" at bounding box center [286, 26] width 44 height 11
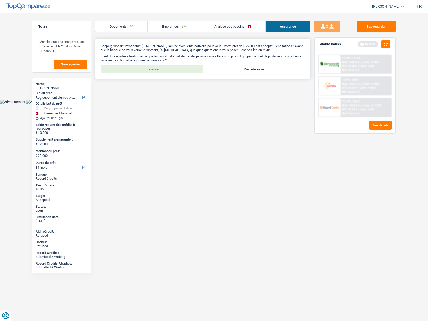
click at [144, 67] on label "Intéressé" at bounding box center [152, 69] width 102 height 8
click at [144, 67] on input "Intéressé" at bounding box center [152, 69] width 102 height 8
radio input "true"
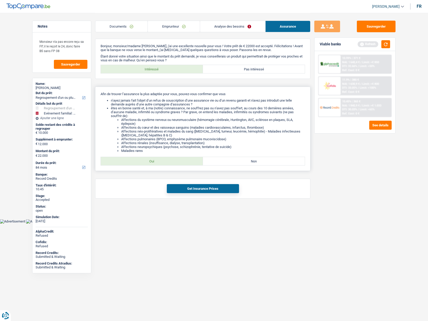
click at [148, 159] on label "Oui" at bounding box center [152, 161] width 102 height 8
click at [148, 159] on input "Oui" at bounding box center [152, 161] width 102 height 8
radio input "true"
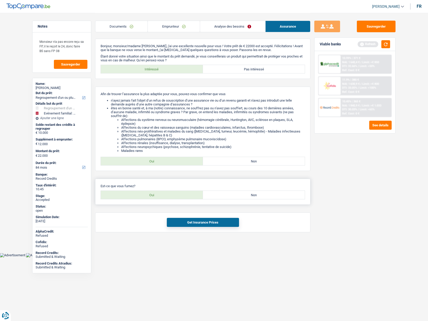
click at [135, 197] on label "Oui" at bounding box center [152, 195] width 102 height 8
click at [135, 197] on input "Oui" at bounding box center [152, 195] width 102 height 8
radio input "true"
click at [183, 229] on div "Get Insurance Prices" at bounding box center [202, 222] width 215 height 20
click at [177, 224] on button "Get Insurance Prices" at bounding box center [203, 222] width 72 height 9
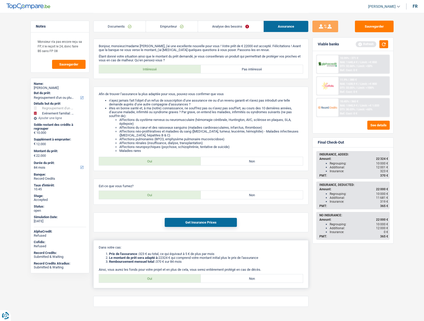
click at [154, 277] on label "Oui" at bounding box center [150, 278] width 102 height 8
click at [154, 277] on input "Oui" at bounding box center [150, 278] width 102 height 8
radio input "true"
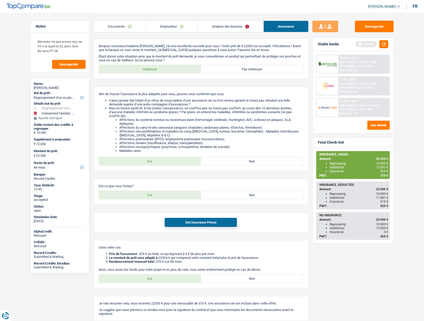
click at [383, 176] on span "370 €" at bounding box center [384, 176] width 8 height 4
copy span "370"
click at [376, 24] on button "Sauvegarder" at bounding box center [374, 27] width 39 height 12
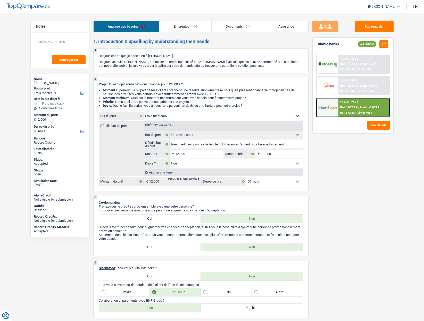
select select "medical"
select select "60"
select select "medical"
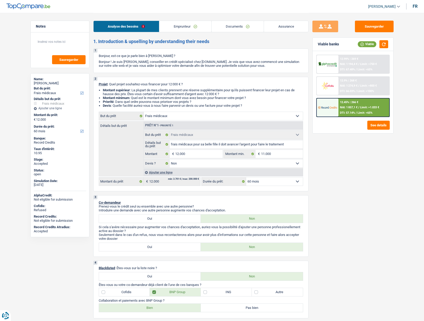
select select "false"
select select "60"
select select "privateEmployee"
select select "netSalary"
select select "mealVouchers"
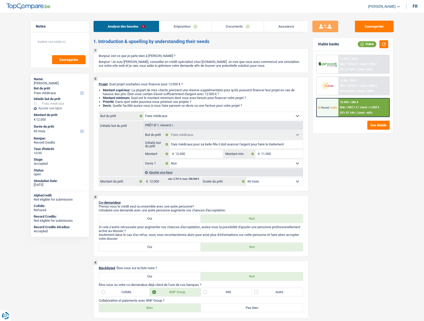
select select "ownerWithMortgage"
select select "mortgage"
select select "300"
select select "personalLoan"
select select "smallWorks"
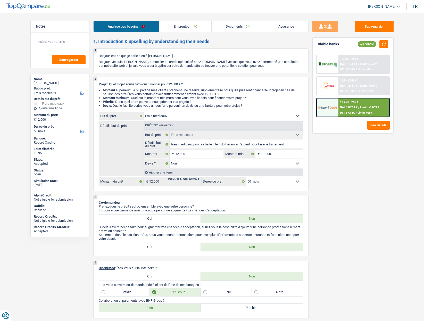
select select "60"
select select "medical"
select select "false"
select select "60"
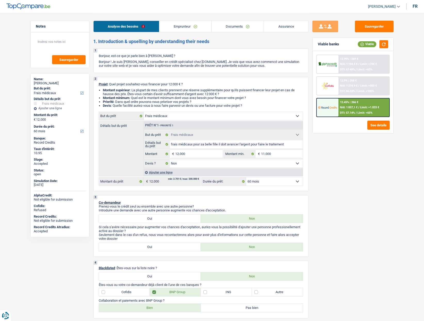
click at [227, 30] on link "Documents" at bounding box center [238, 26] width 52 height 11
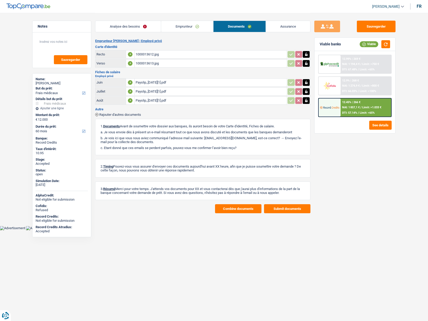
click at [237, 206] on button "Combine documents" at bounding box center [238, 208] width 46 height 9
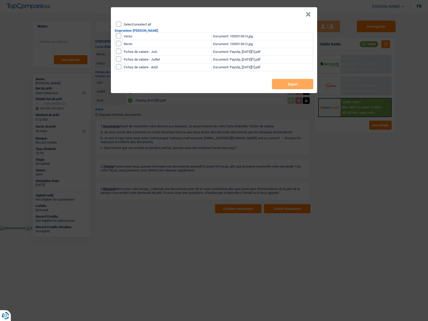
click at [139, 21] on header "×" at bounding box center [214, 14] width 206 height 14
click at [139, 22] on div "× Select/unselect all Emprunteur Jean-Francois Halbardier Verso Document: 10000…" at bounding box center [214, 50] width 206 height 86
click at [116, 25] on div "Select/unselect all Emprunteur Jean-Francois Halbardier Verso Document: 1000013…" at bounding box center [214, 57] width 206 height 71
click at [119, 24] on input "Select/unselect all" at bounding box center [118, 24] width 5 height 5
checkbox input "true"
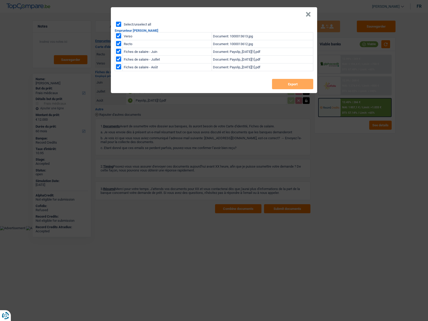
checkbox input "true"
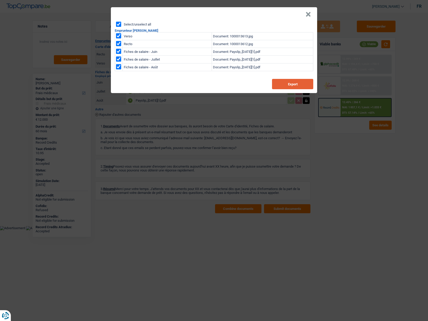
click at [289, 87] on button "Export" at bounding box center [292, 84] width 41 height 10
click at [309, 14] on button "×" at bounding box center [307, 14] width 5 height 5
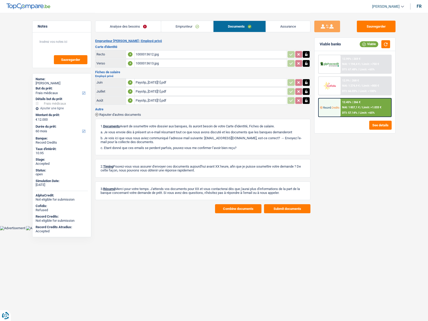
click at [189, 25] on link "Emprunteur" at bounding box center [187, 26] width 52 height 11
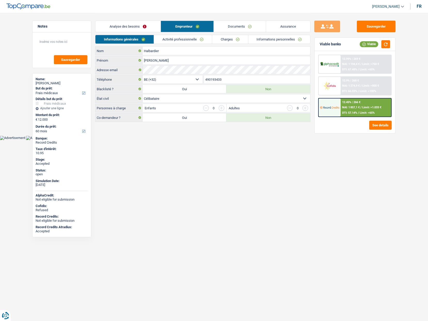
click at [285, 27] on link "Assurance" at bounding box center [288, 26] width 44 height 11
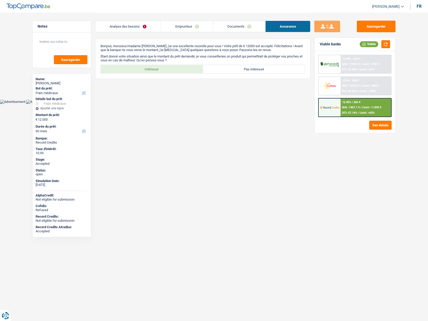
click at [242, 25] on link "Documents" at bounding box center [239, 26] width 52 height 11
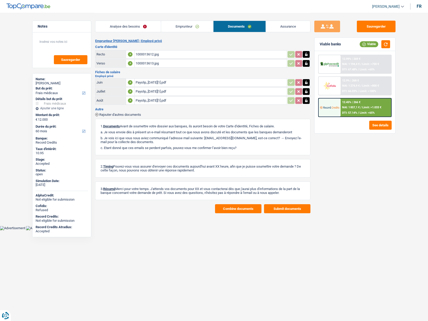
click at [188, 26] on link "Emprunteur" at bounding box center [187, 26] width 52 height 11
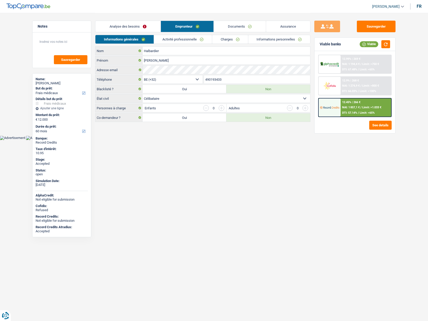
click at [127, 26] on link "Analyse des besoins" at bounding box center [127, 26] width 65 height 11
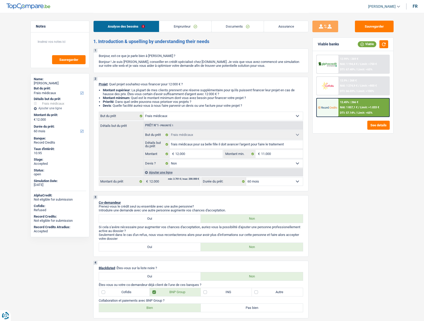
click at [377, 6] on span "[PERSON_NAME]" at bounding box center [382, 6] width 28 height 4
click at [370, 45] on button "SO" at bounding box center [372, 47] width 46 height 10
select select "60"
select select "medical"
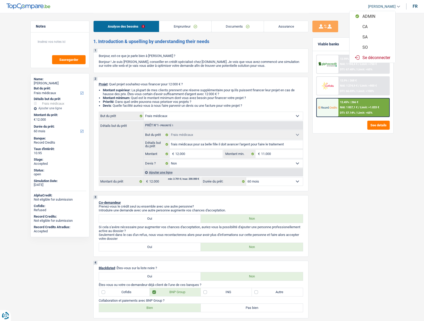
select select "medical"
select select "false"
select select "60"
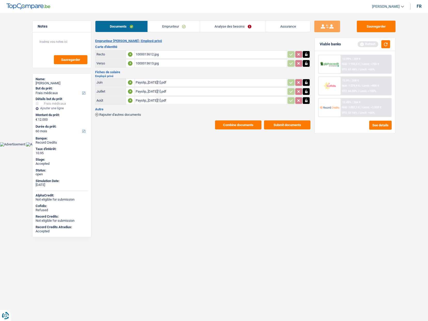
click at [231, 27] on link "Analyse des besoins" at bounding box center [232, 26] width 65 height 11
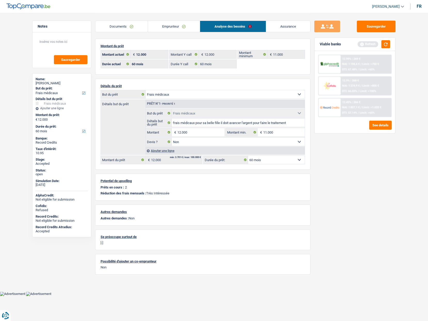
click at [282, 26] on link "Assurance" at bounding box center [288, 26] width 44 height 11
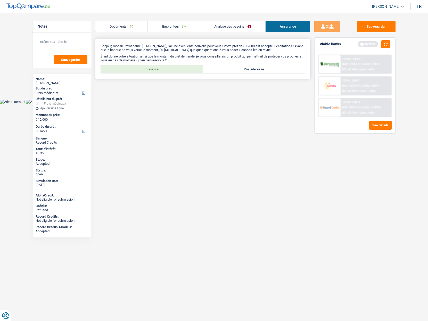
click at [163, 70] on label "Intéressé" at bounding box center [152, 69] width 102 height 8
click at [163, 70] on input "Intéressé" at bounding box center [152, 69] width 102 height 8
radio input "true"
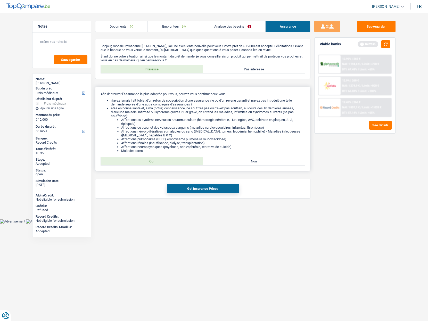
click at [145, 163] on label "Oui" at bounding box center [152, 161] width 102 height 8
click at [145, 163] on input "Oui" at bounding box center [152, 161] width 102 height 8
radio input "true"
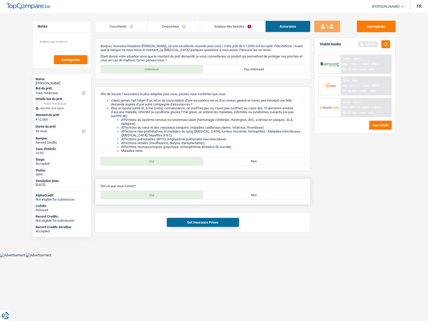
click at [163, 193] on label "Oui" at bounding box center [152, 195] width 102 height 8
click at [163, 193] on input "Oui" at bounding box center [152, 195] width 102 height 8
radio input "true"
click at [188, 223] on button "Get Insurance Prices" at bounding box center [203, 222] width 72 height 9
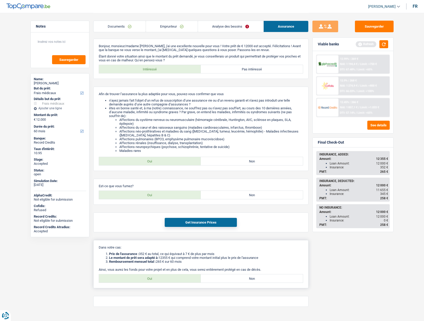
click at [170, 276] on label "Oui" at bounding box center [150, 278] width 102 height 8
click at [170, 276] on input "Oui" at bounding box center [150, 278] width 102 height 8
radio input "true"
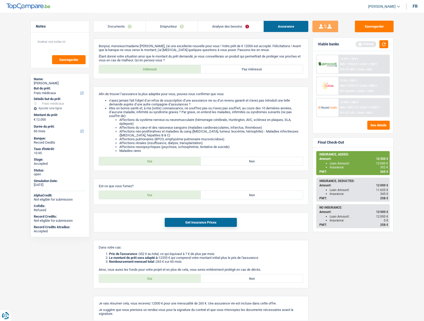
click at [149, 26] on link "Emprunteur" at bounding box center [172, 26] width 52 height 11
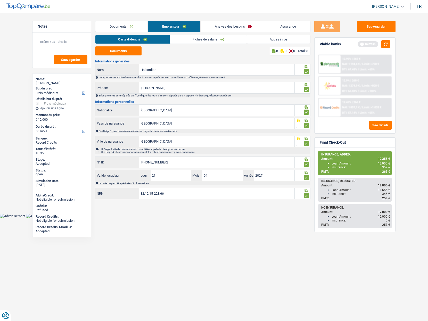
click at [122, 26] on link "Documents" at bounding box center [121, 26] width 52 height 11
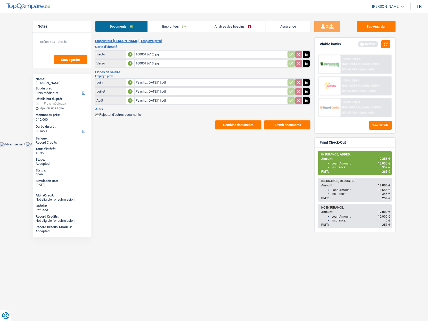
click at [154, 100] on div "Payslip_2025-08-27[1].pdf" at bounding box center [211, 101] width 150 height 8
click at [371, 29] on button "Sauvegarder" at bounding box center [376, 27] width 39 height 12
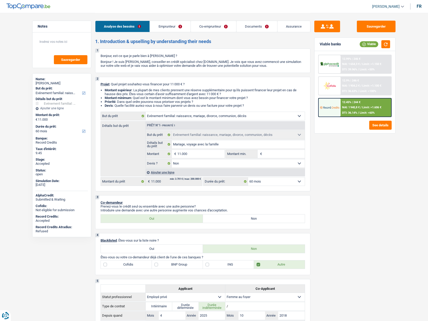
select select "familyEvent"
select select "60"
select select "familyEvent"
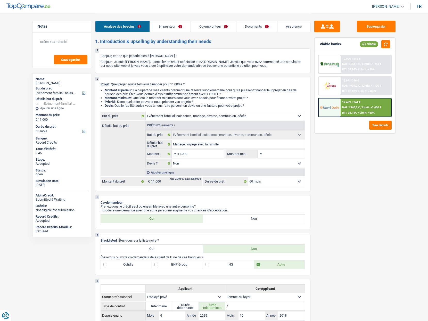
select select "false"
select select "60"
select select "privateEmployee"
select select "housewife"
select select "netSalary"
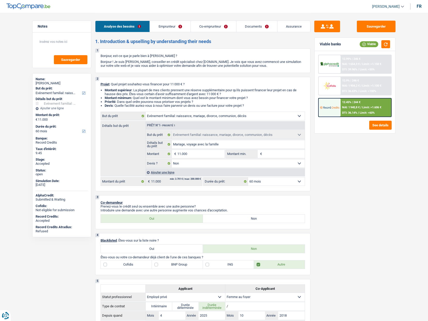
select select "mealVouchers"
select select "familyAllowances"
select select "rents"
select select "personalLoan"
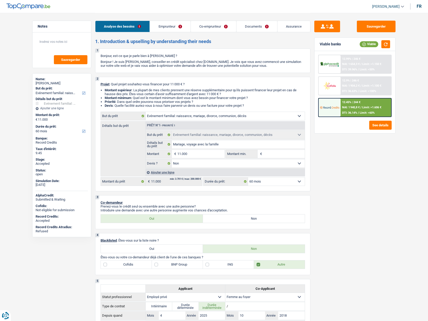
select select "loanRepayment"
select select "84"
select select "familyEvent"
select select "false"
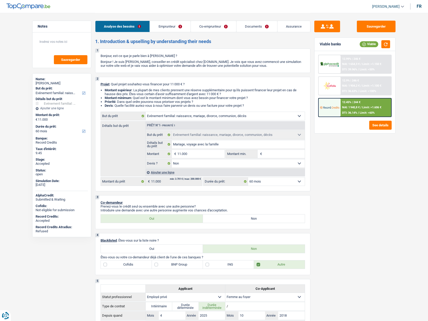
select select "60"
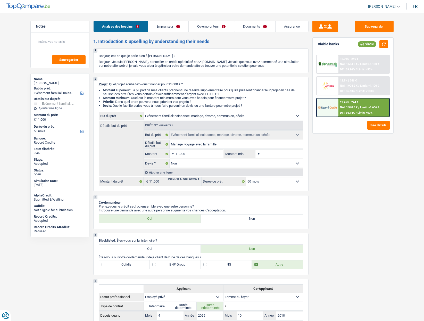
select select "familyEvent"
select select "60"
select select "familyEvent"
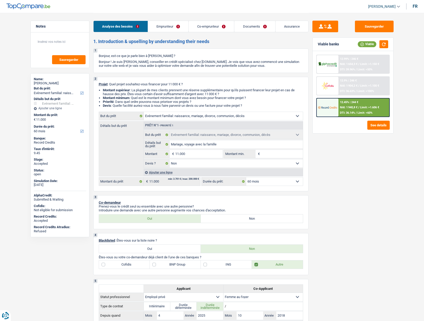
select select "false"
select select "60"
select select "privateEmployee"
select select "housewife"
select select "netSalary"
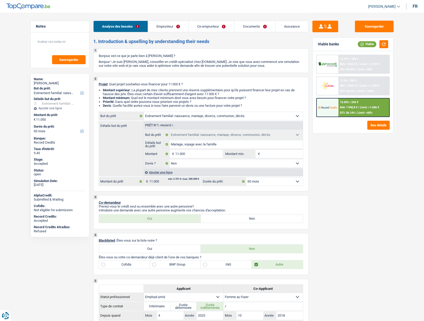
select select "mealVouchers"
select select "familyAllowances"
select select "rents"
select select "personalLoan"
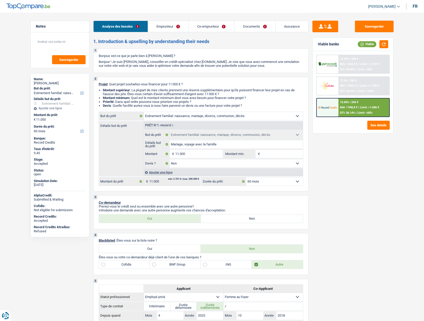
select select "loanRepayment"
select select "84"
select select "familyEvent"
select select "false"
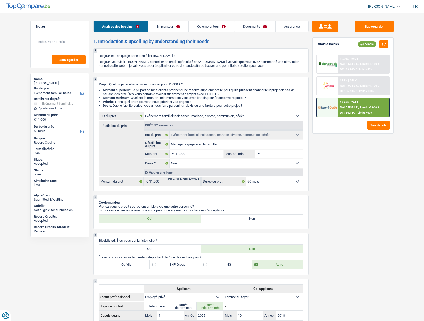
select select "60"
click at [378, 6] on span "[PERSON_NAME]" at bounding box center [382, 6] width 28 height 4
click at [367, 46] on button "SO" at bounding box center [372, 47] width 46 height 10
select select "60"
select select "120"
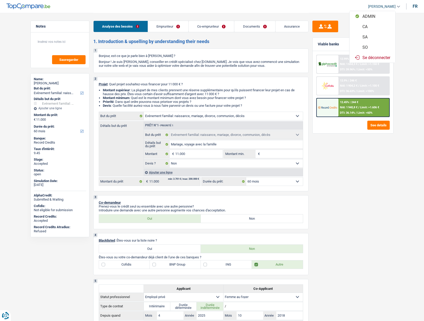
select select "familyEvent"
select select "false"
select select "60"
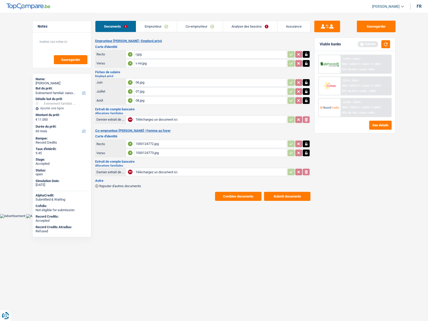
click at [233, 24] on link "Analyse des besoins" at bounding box center [250, 26] width 54 height 11
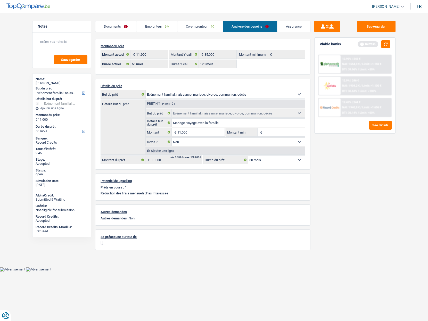
click at [327, 109] on img at bounding box center [329, 108] width 19 height 10
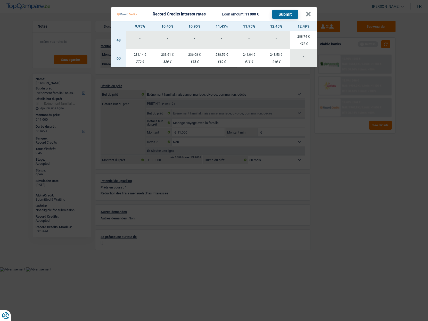
click at [140, 60] on div "770 €" at bounding box center [139, 61] width 27 height 3
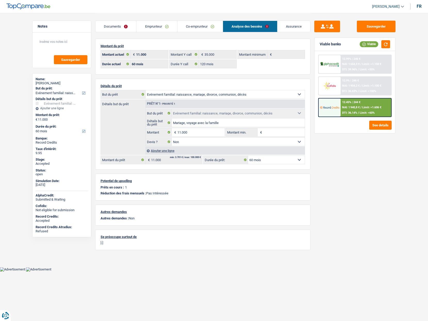
click at [292, 26] on link "Assurance" at bounding box center [293, 26] width 33 height 11
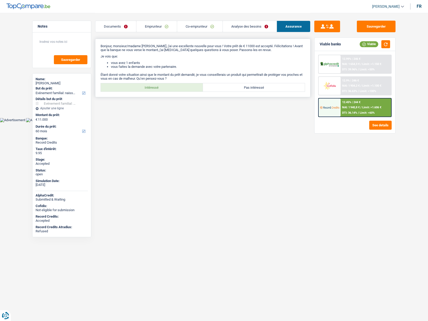
click at [163, 88] on label "Intéressé" at bounding box center [152, 87] width 102 height 8
click at [163, 88] on input "Intéressé" at bounding box center [152, 87] width 102 height 8
radio input "true"
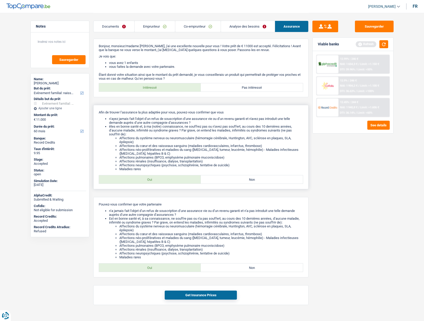
click at [149, 176] on label "Oui" at bounding box center [150, 179] width 102 height 8
click at [149, 176] on input "Oui" at bounding box center [150, 179] width 102 height 8
radio input "true"
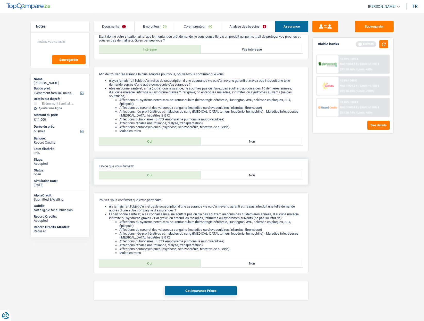
scroll to position [42, 0]
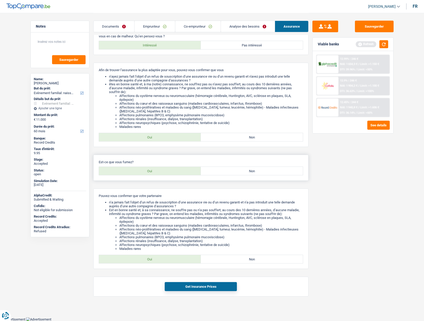
click at [234, 163] on p "Est-ce que vous fumez?" at bounding box center [201, 162] width 204 height 4
click at [233, 170] on label "Non" at bounding box center [252, 171] width 102 height 8
click at [233, 170] on input "Non" at bounding box center [252, 171] width 102 height 8
radio input "true"
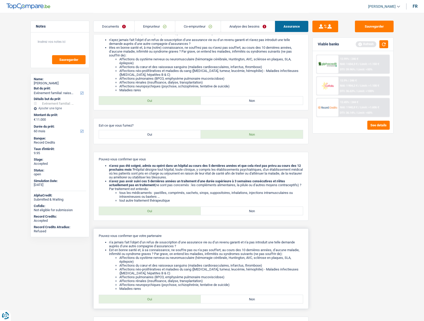
scroll to position [119, 0]
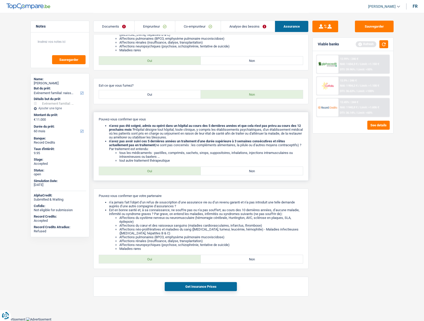
click at [153, 166] on div "Pouvez-vous confirmer que vous n’avez pas été soigné, admis ou opéré dans un hô…" at bounding box center [200, 146] width 215 height 69
click at [152, 172] on label "Oui" at bounding box center [150, 171] width 102 height 8
click at [152, 172] on input "Oui" at bounding box center [150, 171] width 102 height 8
radio input "true"
click at [152, 257] on label "Oui" at bounding box center [150, 259] width 102 height 8
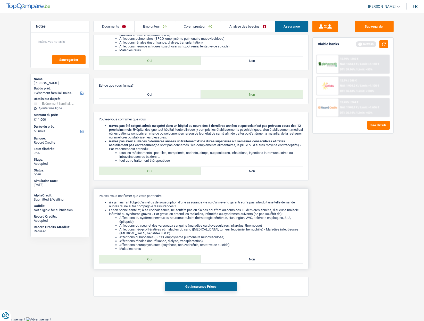
click at [152, 257] on input "Oui" at bounding box center [150, 259] width 102 height 8
radio input "true"
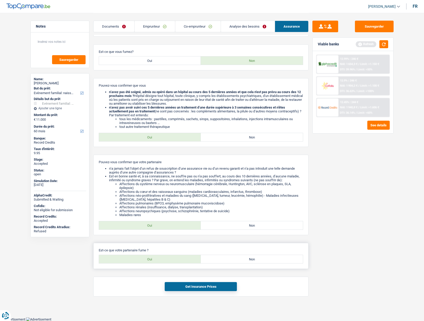
click at [241, 259] on label "Non" at bounding box center [252, 259] width 102 height 8
click at [241, 259] on input "Non" at bounding box center [252, 259] width 102 height 8
radio input "true"
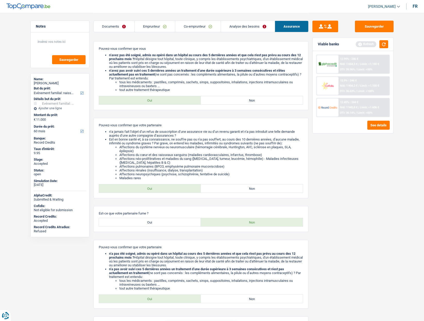
scroll to position [229, 0]
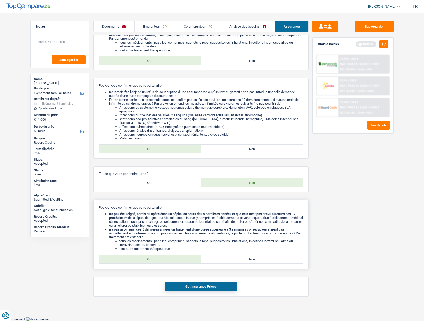
drag, startPoint x: 152, startPoint y: 262, endPoint x: 161, endPoint y: 267, distance: 10.5
click at [152, 262] on label "Oui" at bounding box center [150, 259] width 102 height 8
click at [155, 258] on label "Oui" at bounding box center [150, 259] width 102 height 8
click at [155, 258] on input "Oui" at bounding box center [150, 259] width 102 height 8
radio input "true"
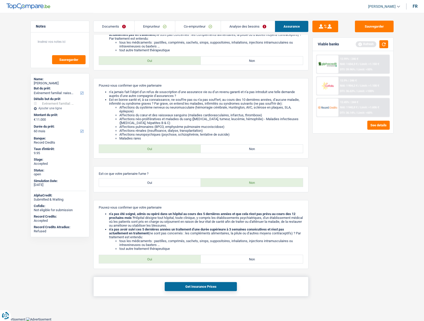
click at [190, 283] on button "Get Insurance Prices" at bounding box center [201, 286] width 72 height 9
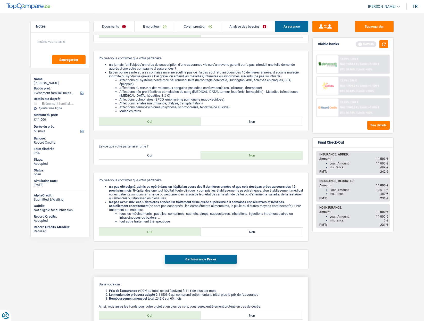
scroll to position [304, 0]
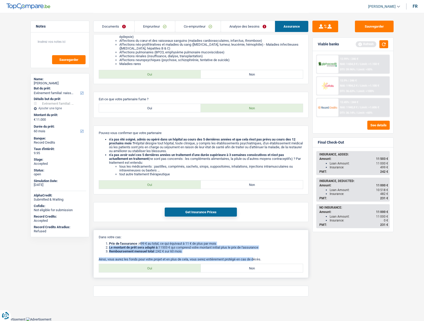
drag, startPoint x: 141, startPoint y: 243, endPoint x: 257, endPoint y: 256, distance: 116.6
click at [256, 257] on div "Dans votre cas: Prix de l'assurance : 499 € au total, ce qui équivaut à 11 € de…" at bounding box center [200, 254] width 215 height 48
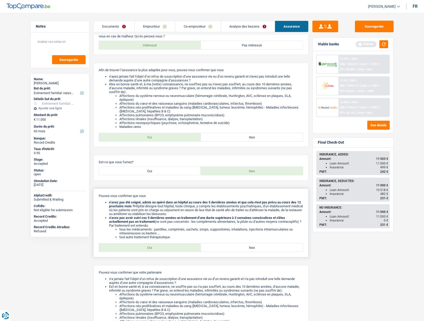
scroll to position [0, 0]
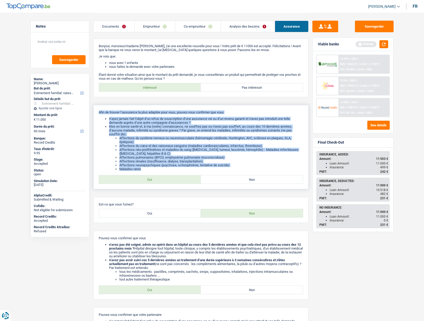
drag, startPoint x: 98, startPoint y: 111, endPoint x: 232, endPoint y: 169, distance: 145.9
click at [232, 169] on div "Afin de trouver l’assurance la plus adaptée pour vous, pouvez-vous confirmer qu…" at bounding box center [200, 147] width 215 height 84
click at [224, 166] on li "Affections neuropsychiques (psychose, schizophrénie, tentative de suicide)" at bounding box center [211, 165] width 184 height 4
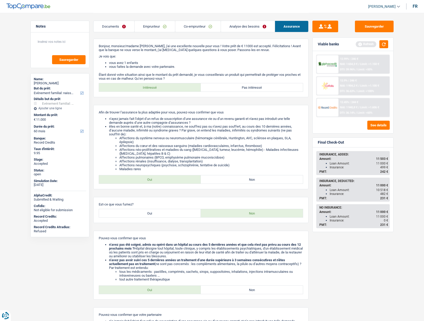
click at [113, 22] on link "Documents" at bounding box center [114, 26] width 41 height 11
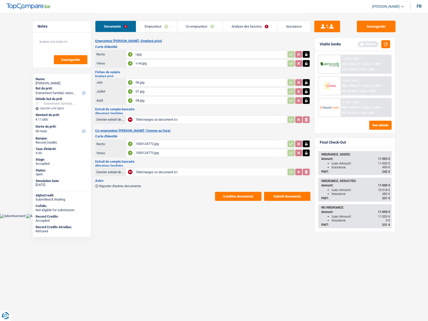
click at [232, 197] on button "Combine documents" at bounding box center [238, 196] width 46 height 9
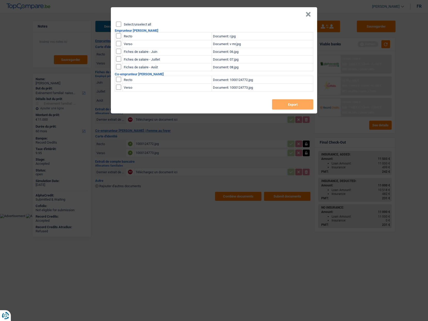
click at [136, 24] on label "Select/unselect all" at bounding box center [137, 24] width 27 height 3
click at [121, 24] on input "Select/unselect all" at bounding box center [118, 24] width 5 height 5
checkbox input "true"
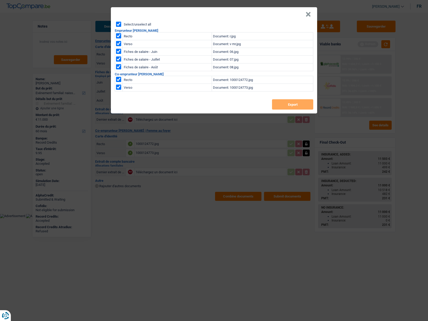
checkbox input "true"
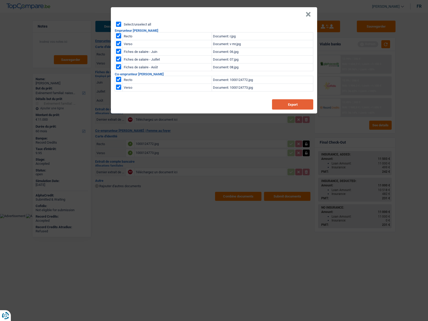
click at [285, 105] on button "Export" at bounding box center [292, 104] width 41 height 10
click at [310, 16] on button "×" at bounding box center [307, 14] width 5 height 5
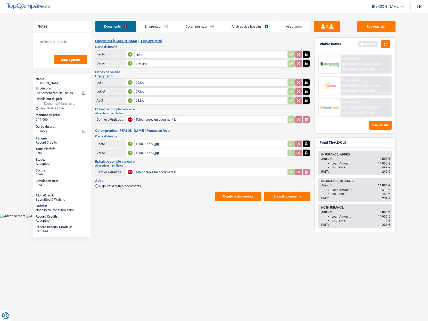
click at [53, 83] on div "Rachid Ben Dalahcen" at bounding box center [62, 83] width 52 height 4
copy div "Rachid Ben Dalahcen"
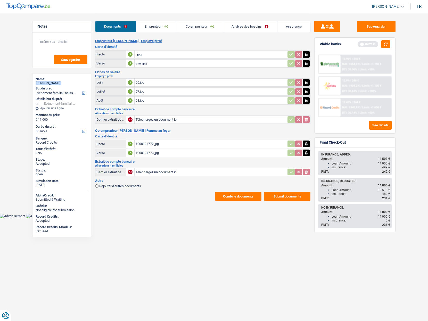
click at [296, 27] on link "Assurance" at bounding box center [293, 26] width 33 height 11
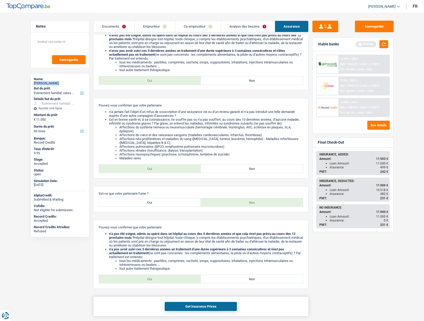
scroll to position [283, 0]
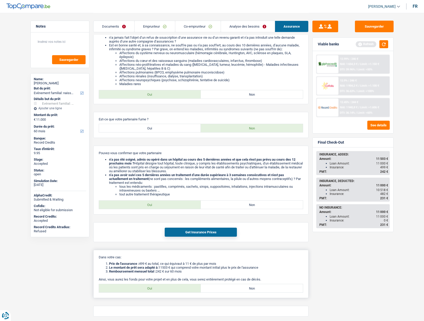
click at [160, 284] on label "Oui" at bounding box center [150, 288] width 102 height 8
click at [160, 284] on input "Oui" at bounding box center [150, 288] width 102 height 8
radio input "true"
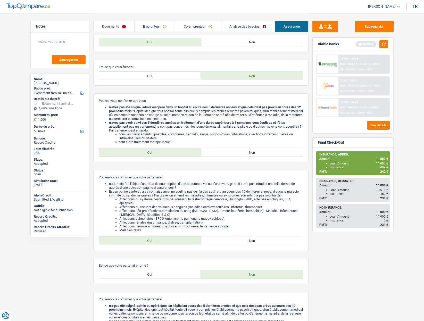
scroll to position [240, 0]
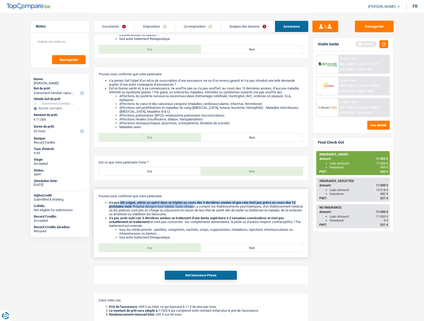
drag, startPoint x: 119, startPoint y: 202, endPoint x: 195, endPoint y: 207, distance: 76.2
click at [195, 207] on li "n’a pas été soigné, admis ou opéré dans un hôpital au cours des 5 dernières ann…" at bounding box center [206, 207] width 194 height 15
click at [151, 31] on link "Emprunteur" at bounding box center [155, 26] width 40 height 11
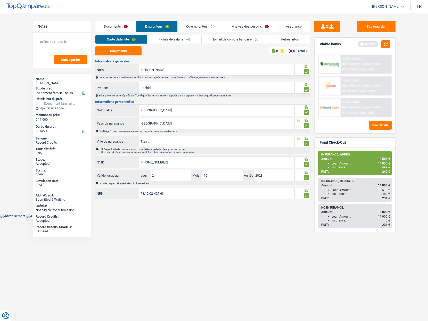
click at [275, 39] on link "Autres infos" at bounding box center [290, 39] width 40 height 9
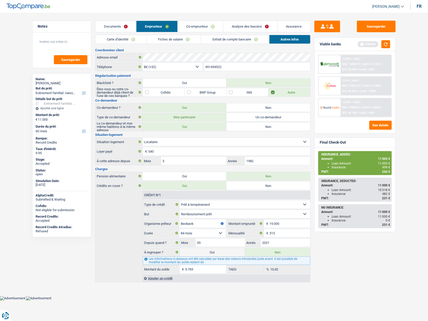
click at [216, 66] on input "491494922" at bounding box center [257, 67] width 106 height 8
click at [196, 28] on link "Co-emprunteur" at bounding box center [200, 26] width 45 height 11
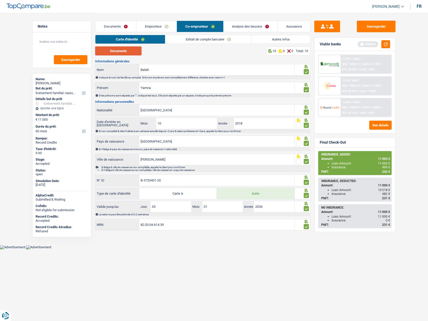
click at [125, 49] on button "Documents" at bounding box center [118, 50] width 46 height 9
click at [118, 26] on link "Documents" at bounding box center [115, 26] width 41 height 11
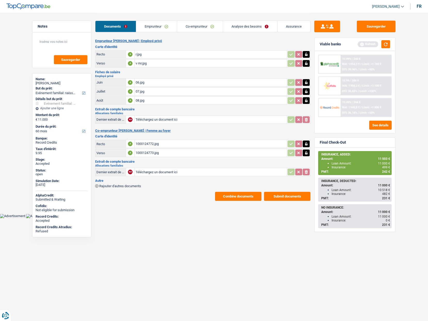
click at [158, 25] on link "Emprunteur" at bounding box center [156, 26] width 41 height 11
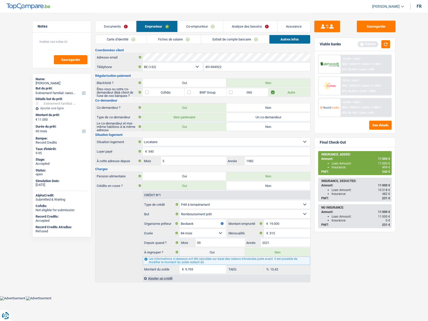
click at [172, 39] on link "Fiches de salaire" at bounding box center [174, 39] width 54 height 9
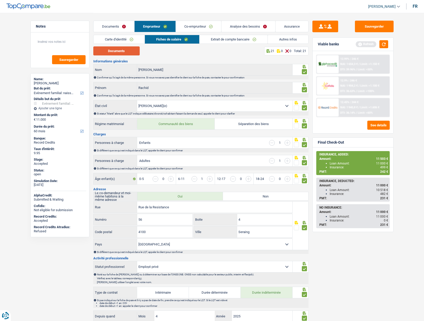
click at [118, 51] on button "Documents" at bounding box center [116, 50] width 46 height 9
click at [290, 24] on link "Assurance" at bounding box center [291, 26] width 33 height 11
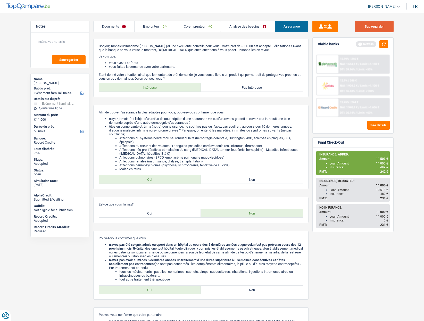
click at [365, 26] on button "Sauvegarder" at bounding box center [374, 27] width 39 height 12
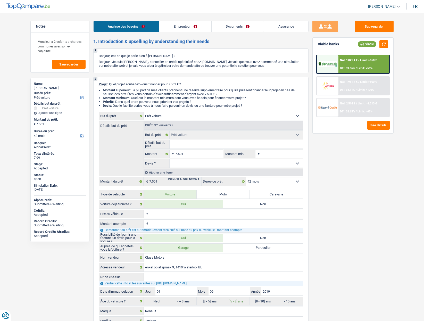
select select "car"
select select "42"
select select "car"
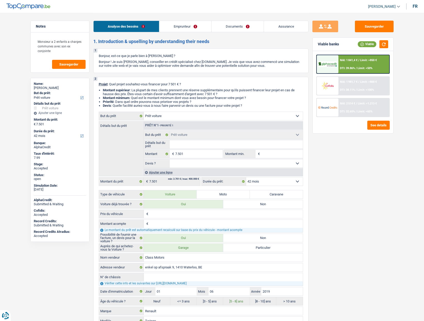
select select "42"
select select "privateEmployee"
select select "netSalary"
select select "mealVouchers"
select select "familyAllowances"
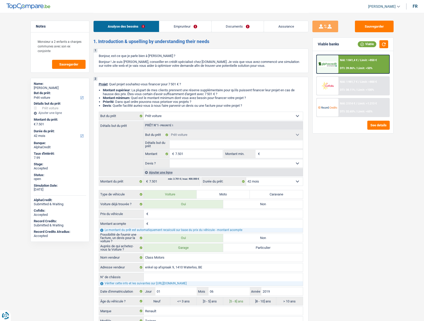
select select "rents"
select select "cardOrCredit"
select select "car"
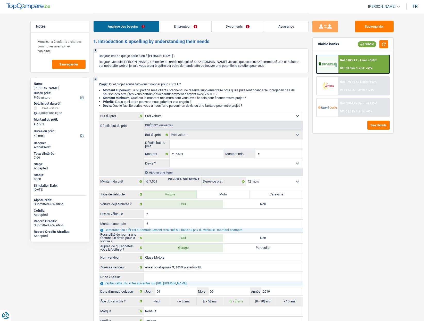
select select "car"
select select "42"
click at [381, 5] on span "[PERSON_NAME]" at bounding box center [382, 6] width 28 height 4
click at [370, 46] on button "SO" at bounding box center [372, 47] width 46 height 10
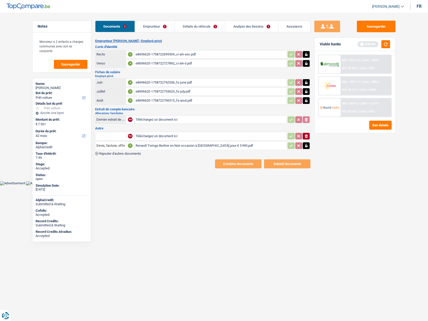
click at [163, 26] on link "Emprunteur" at bounding box center [154, 26] width 39 height 11
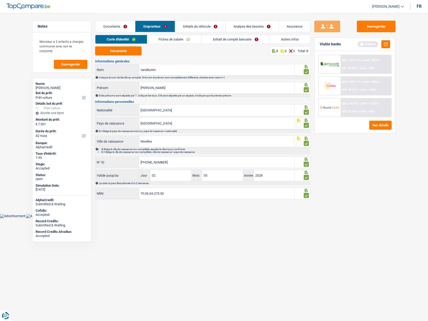
click at [227, 25] on link "Analyse des besoins" at bounding box center [251, 26] width 53 height 11
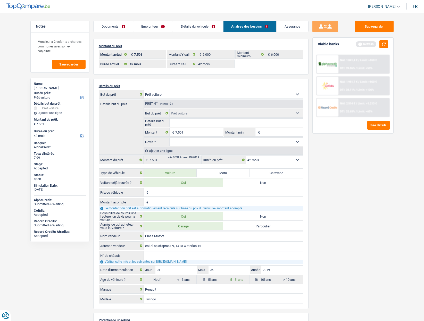
click at [288, 27] on link "Assurance" at bounding box center [292, 26] width 32 height 11
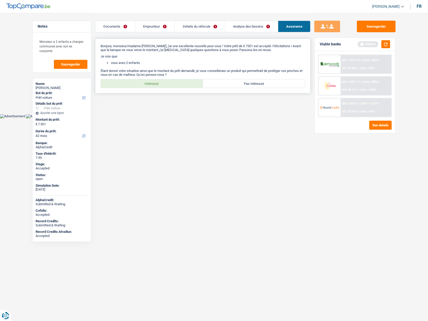
click at [144, 86] on label "Intéressé" at bounding box center [152, 83] width 102 height 8
click at [144, 86] on input "Intéressé" at bounding box center [152, 83] width 102 height 8
radio input "true"
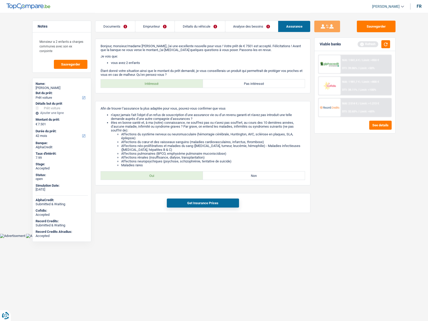
click at [340, 109] on div at bounding box center [329, 107] width 22 height 18
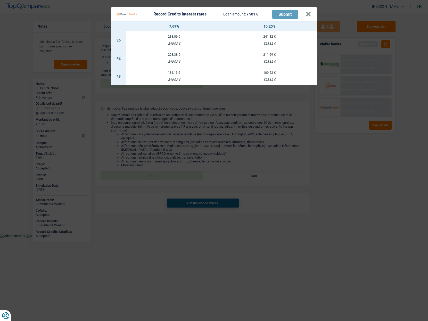
click at [268, 58] on td "211,69 € 528,82 €" at bounding box center [269, 58] width 95 height 18
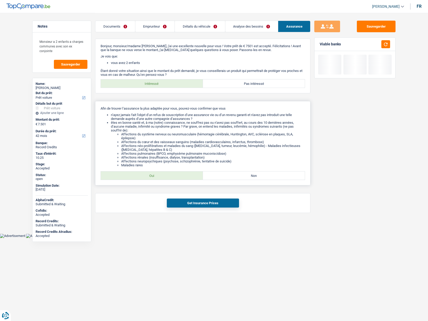
click at [159, 174] on label "Oui" at bounding box center [152, 175] width 102 height 8
click at [159, 174] on input "Oui" at bounding box center [152, 175] width 102 height 8
radio input "true"
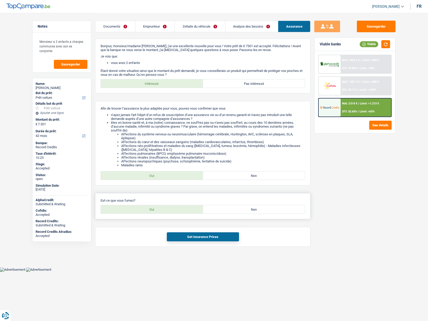
click at [158, 212] on label "Oui" at bounding box center [152, 209] width 102 height 8
click at [158, 212] on input "Oui" at bounding box center [152, 209] width 102 height 8
radio input "true"
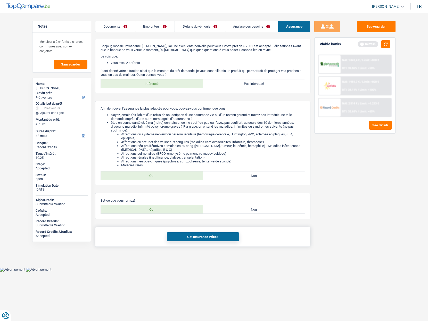
click at [187, 234] on button "Get Insurance Prices" at bounding box center [203, 236] width 72 height 9
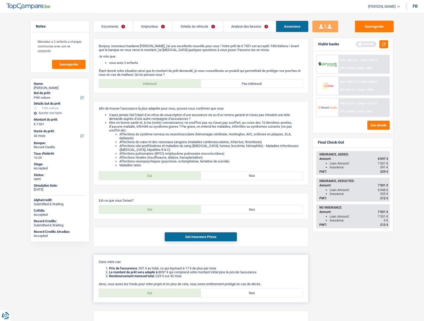
click at [157, 293] on label "Oui" at bounding box center [150, 293] width 102 height 8
click at [157, 293] on input "Oui" at bounding box center [150, 293] width 102 height 8
radio input "true"
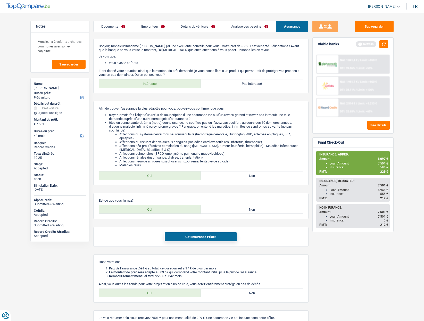
click at [115, 25] on link "Documents" at bounding box center [113, 26] width 39 height 11
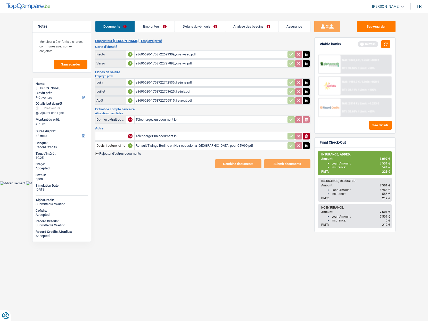
click at [160, 27] on link "Emprunteur" at bounding box center [154, 26] width 39 height 11
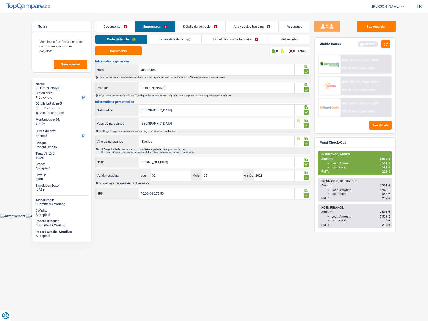
click at [178, 36] on link "Fiches de salaire" at bounding box center [174, 39] width 54 height 9
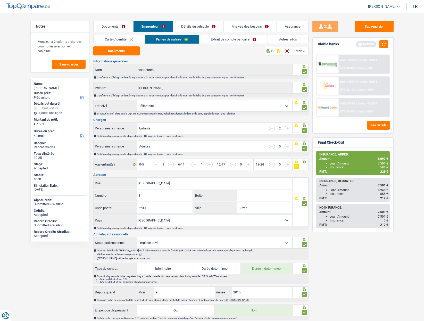
click at [199, 24] on link "Détails du véhicule" at bounding box center [198, 26] width 50 height 11
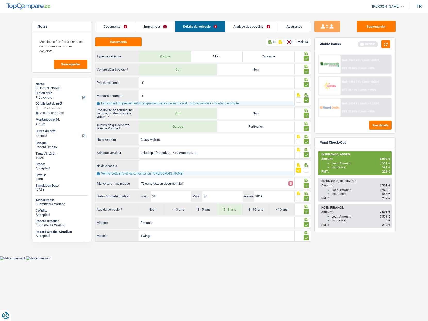
click at [172, 27] on link "Emprunteur" at bounding box center [154, 26] width 39 height 11
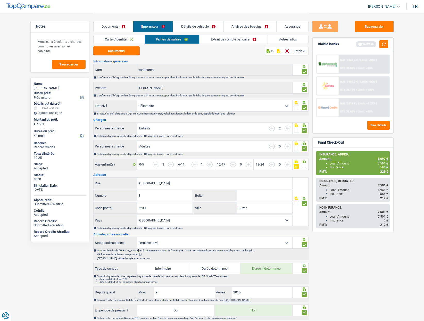
click at [229, 35] on li "Extrait de compte bancaire" at bounding box center [233, 39] width 68 height 9
click at [229, 39] on link "Extrait de compte bancaire" at bounding box center [233, 39] width 68 height 9
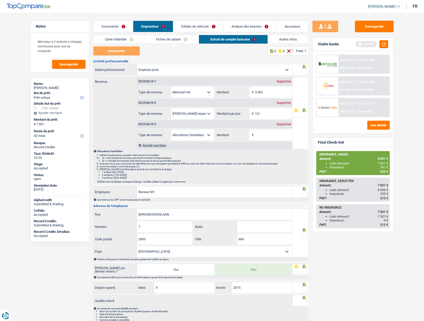
click at [305, 71] on span at bounding box center [304, 71] width 5 height 5
click at [0, 0] on input "radio" at bounding box center [0, 0] width 0 height 0
click at [305, 117] on span at bounding box center [304, 115] width 5 height 5
click at [0, 0] on input "radio" at bounding box center [0, 0] width 0 height 0
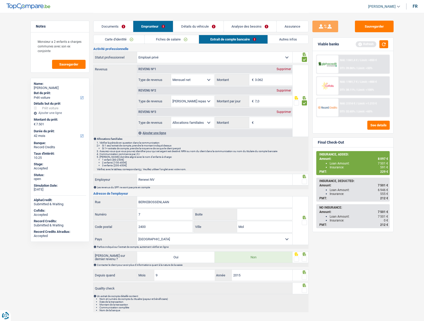
scroll to position [23, 0]
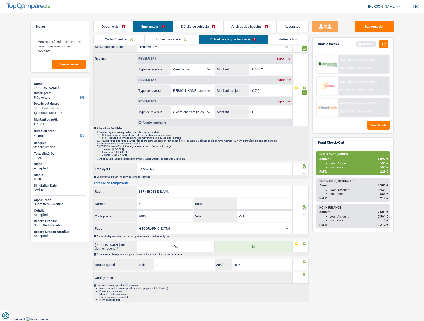
click at [306, 172] on span at bounding box center [304, 170] width 5 height 5
click at [0, 0] on input "radio" at bounding box center [0, 0] width 0 height 0
click at [304, 209] on div at bounding box center [304, 212] width 5 height 6
click at [304, 210] on span at bounding box center [304, 211] width 5 height 5
click at [0, 0] on input "radio" at bounding box center [0, 0] width 0 height 0
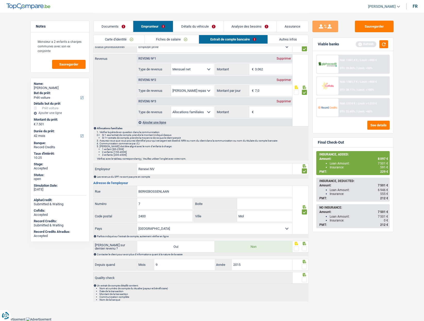
click at [304, 246] on span at bounding box center [304, 248] width 5 height 5
click at [0, 0] on input "radio" at bounding box center [0, 0] width 0 height 0
click at [304, 266] on span at bounding box center [304, 266] width 5 height 5
click at [0, 0] on input "radio" at bounding box center [0, 0] width 0 height 0
click at [304, 278] on span at bounding box center [304, 279] width 5 height 5
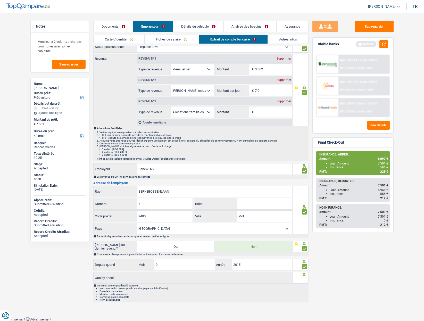
click at [0, 0] on input "radio" at bounding box center [0, 0] width 0 height 0
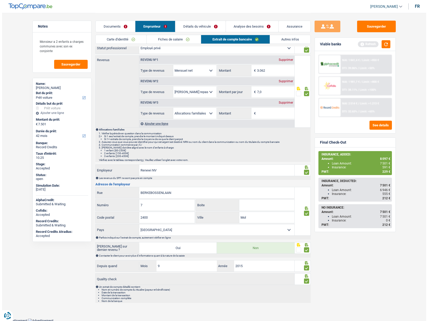
scroll to position [0, 0]
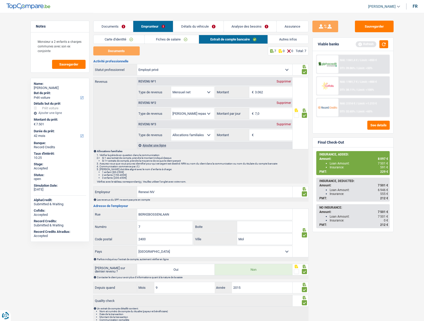
click at [202, 25] on link "Détails du véhicule" at bounding box center [198, 26] width 50 height 11
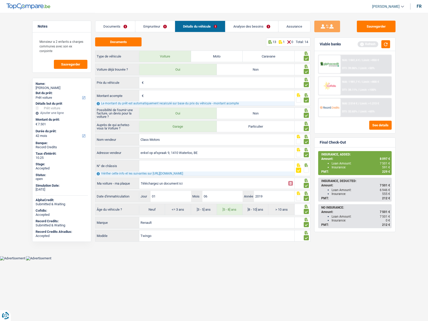
click at [307, 171] on span at bounding box center [306, 169] width 5 height 5
click at [0, 0] on input "radio" at bounding box center [0, 0] width 0 height 0
click at [298, 170] on span at bounding box center [298, 169] width 5 height 5
click at [0, 0] on input "radio" at bounding box center [0, 0] width 0 height 0
click at [115, 22] on link "Documents" at bounding box center [115, 26] width 40 height 11
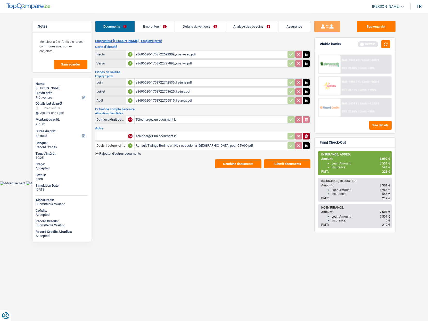
click at [239, 163] on button "Combine documents" at bounding box center [238, 163] width 46 height 9
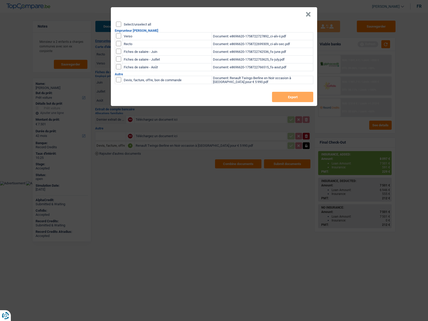
click at [140, 22] on div "× Select/unselect all Emprunteur [PERSON_NAME] Verso Document: e8696620-1758722…" at bounding box center [214, 56] width 206 height 99
click at [117, 23] on input "Select/unselect all" at bounding box center [118, 24] width 5 height 5
checkbox input "true"
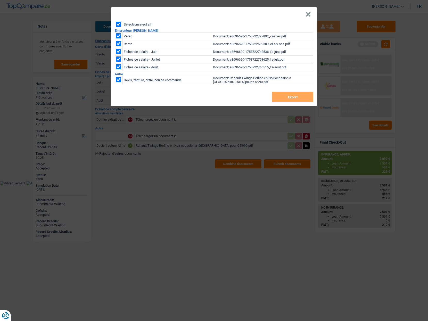
checkbox input "true"
click at [289, 97] on button "Export" at bounding box center [292, 97] width 41 height 10
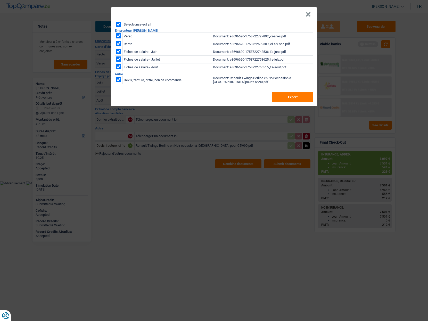
click at [309, 16] on button "×" at bounding box center [307, 14] width 5 height 5
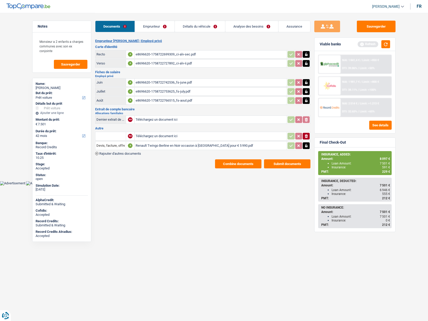
click at [54, 85] on div "Name:" at bounding box center [62, 84] width 52 height 4
click at [52, 87] on div "[PERSON_NAME]" at bounding box center [62, 88] width 52 height 4
copy div "vandeuren"
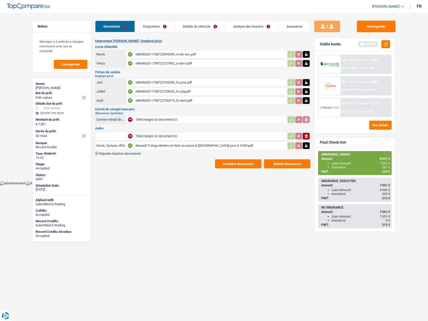
click at [328, 108] on img at bounding box center [329, 108] width 19 height 10
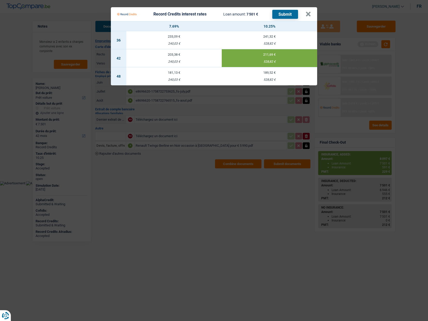
click at [257, 57] on td "211,69 € 528,82 €" at bounding box center [269, 58] width 95 height 18
click at [308, 13] on button "×" at bounding box center [307, 14] width 5 height 5
